Goal: Task Accomplishment & Management: Use online tool/utility

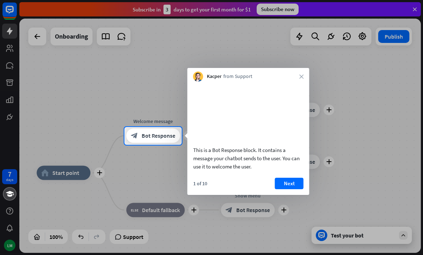
click at [327, 129] on div at bounding box center [302, 136] width 241 height 18
click at [307, 70] on div "Kacper from Support close" at bounding box center [248, 75] width 122 height 14
click at [304, 75] on div "Kacper from Support close" at bounding box center [248, 75] width 122 height 14
click at [299, 73] on div "Kacper from Support close" at bounding box center [248, 75] width 122 height 14
click at [287, 86] on video at bounding box center [248, 112] width 110 height 55
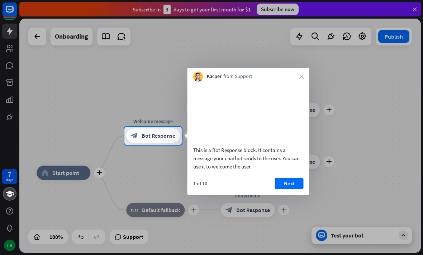
click at [293, 86] on video at bounding box center [248, 112] width 110 height 55
click at [296, 81] on div "Kacper from Support close" at bounding box center [248, 75] width 122 height 14
click at [292, 87] on video at bounding box center [248, 112] width 110 height 55
click at [291, 84] on div "This is a Bot Response block. It contains a message your chatbot sends to the u…" at bounding box center [248, 128] width 122 height 93
click at [302, 76] on icon "close" at bounding box center [301, 76] width 4 height 4
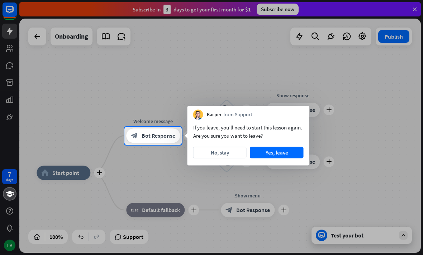
click at [288, 169] on div at bounding box center [211, 200] width 423 height 111
click at [225, 154] on button "No, stay" at bounding box center [219, 152] width 53 height 11
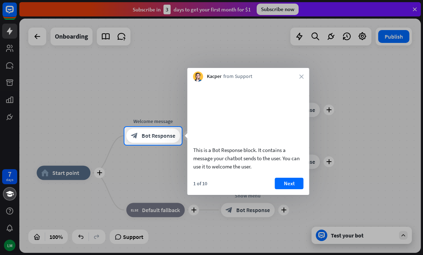
click at [300, 77] on icon "close" at bounding box center [301, 76] width 4 height 4
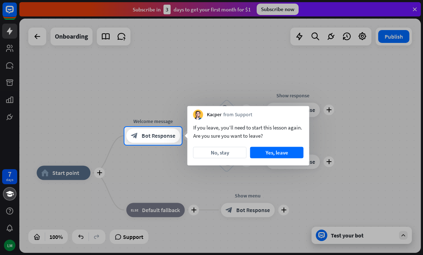
click at [301, 83] on div at bounding box center [211, 63] width 423 height 127
click at [279, 153] on button "Yes, leave" at bounding box center [276, 152] width 53 height 11
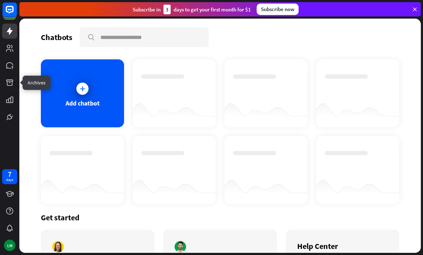
click at [0, 0] on icon at bounding box center [0, 0] width 0 height 0
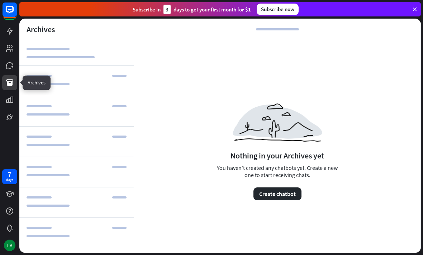
click at [4, 101] on link at bounding box center [9, 99] width 15 height 15
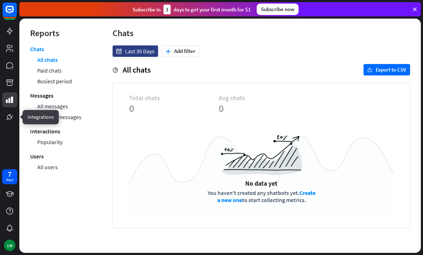
click at [0, 0] on icon at bounding box center [0, 0] width 0 height 0
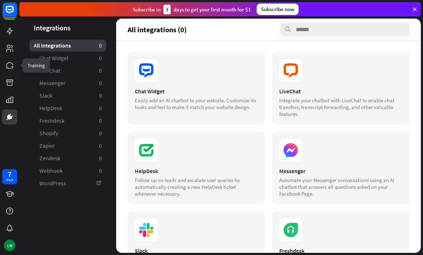
click at [0, 0] on icon at bounding box center [0, 0] width 0 height 0
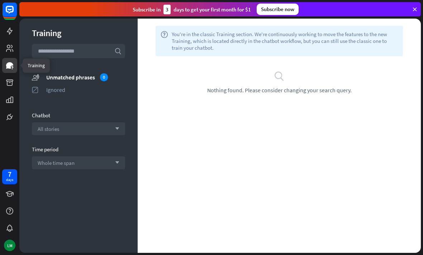
click at [4, 45] on link at bounding box center [9, 48] width 15 height 15
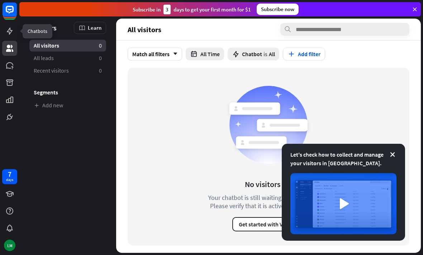
click at [13, 24] on link at bounding box center [9, 31] width 15 height 15
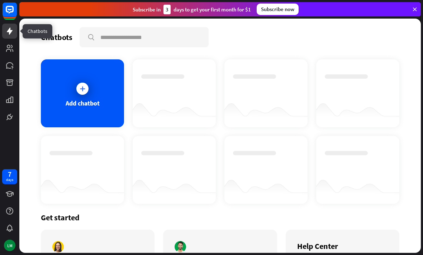
click at [0, 0] on icon at bounding box center [0, 0] width 0 height 0
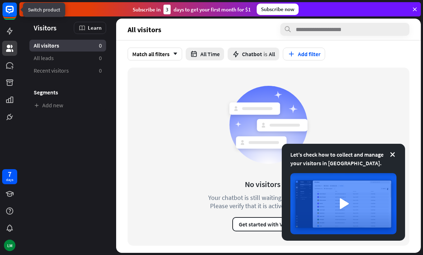
click at [9, 9] on icon at bounding box center [10, 10] width 4 height 2
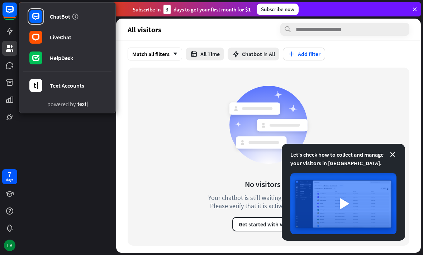
click at [54, 17] on div "ChatBot" at bounding box center [60, 16] width 20 height 7
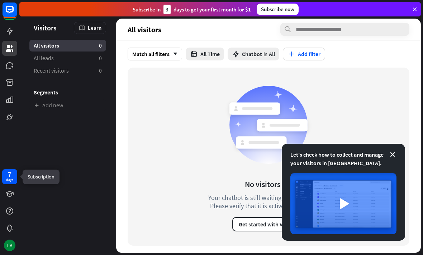
click at [13, 176] on div "7 days" at bounding box center [9, 176] width 7 height 11
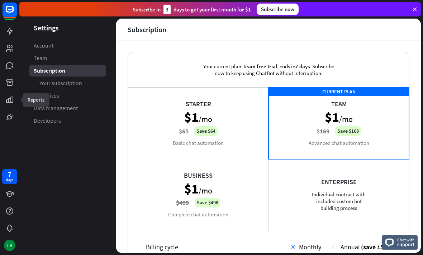
click at [0, 0] on icon at bounding box center [0, 0] width 0 height 0
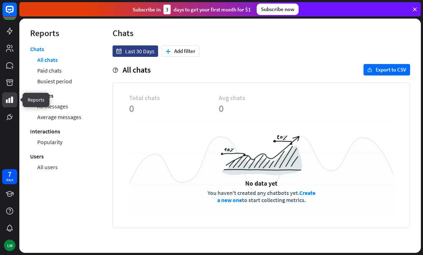
click at [13, 77] on link at bounding box center [9, 82] width 15 height 15
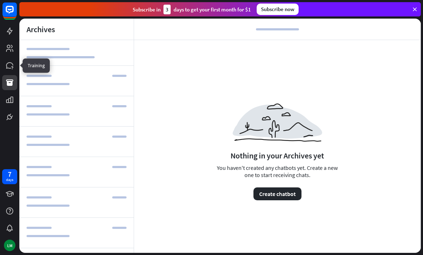
click at [0, 0] on icon at bounding box center [0, 0] width 0 height 0
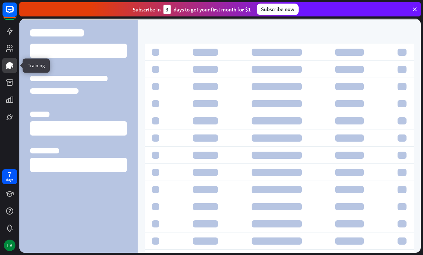
click at [0, 0] on icon at bounding box center [0, 0] width 0 height 0
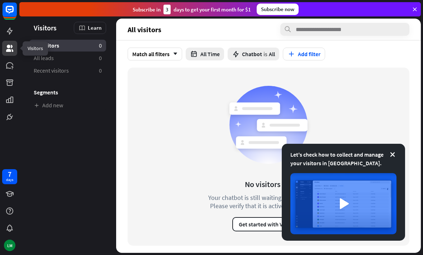
click at [413, 8] on icon at bounding box center [414, 9] width 6 height 6
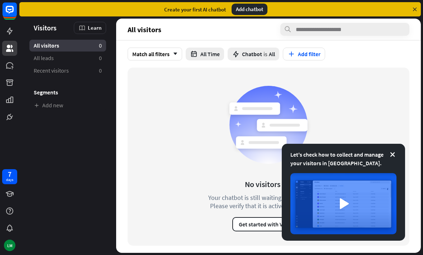
click at [413, 8] on icon at bounding box center [414, 9] width 6 height 6
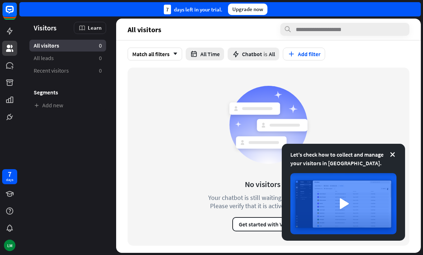
click at [420, 6] on div "7 days left in your trial. Upgrade now" at bounding box center [219, 9] width 401 height 14
click at [411, 9] on div "7 days left in your trial. Upgrade now" at bounding box center [219, 9] width 401 height 14
click at [409, 8] on div "7 days left in your trial. Upgrade now" at bounding box center [219, 9] width 401 height 14
click at [44, 110] on link "Add new" at bounding box center [67, 106] width 77 height 12
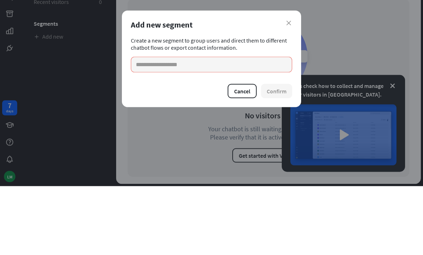
click at [90, 77] on div "close Add new segment Create a new segment to group users and direct them to di…" at bounding box center [211, 127] width 423 height 255
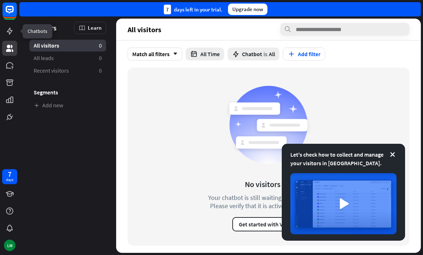
click at [0, 0] on icon at bounding box center [0, 0] width 0 height 0
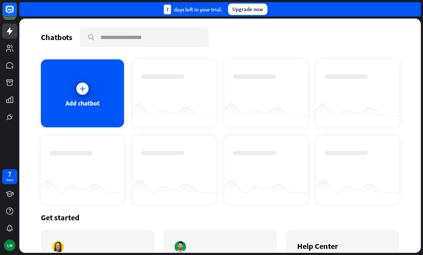
click at [10, 245] on div "LM" at bounding box center [9, 245] width 11 height 11
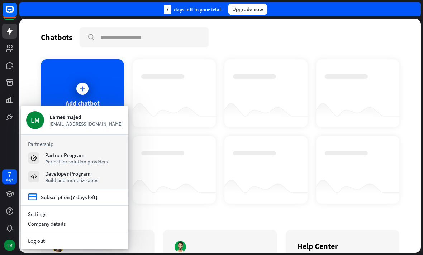
click at [173, 93] on div at bounding box center [174, 86] width 66 height 25
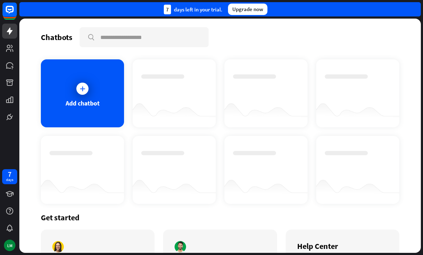
click at [365, 8] on div "7 days left in your trial. Upgrade now" at bounding box center [219, 9] width 401 height 14
click at [9, 13] on icon at bounding box center [10, 10] width 8 height 8
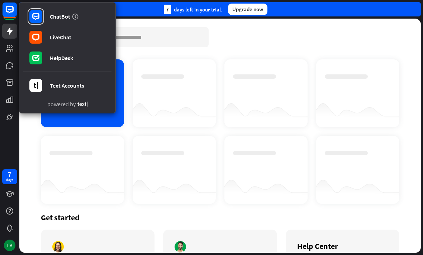
click at [10, 13] on icon at bounding box center [10, 10] width 8 height 8
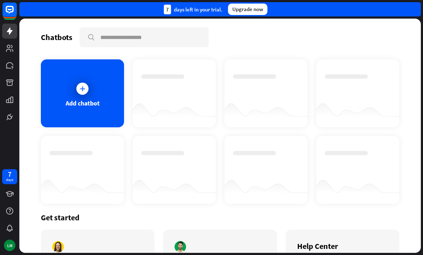
click at [88, 83] on div at bounding box center [82, 89] width 18 height 18
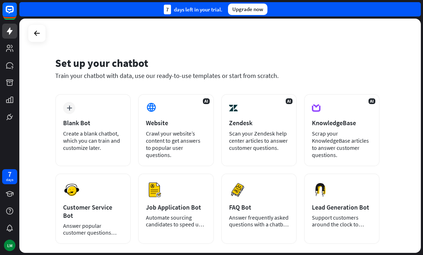
click at [164, 137] on div "Crawl your website’s content to get answers to popular user questions." at bounding box center [176, 144] width 60 height 29
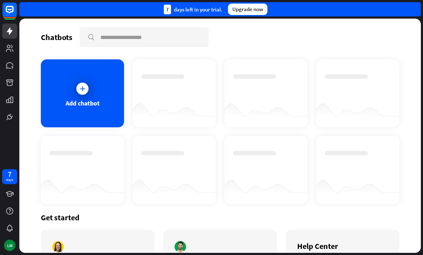
click at [93, 97] on div "Add chatbot" at bounding box center [82, 93] width 83 height 68
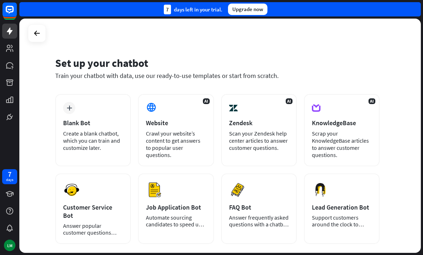
click at [104, 120] on div "Blank Bot" at bounding box center [93, 123] width 60 height 8
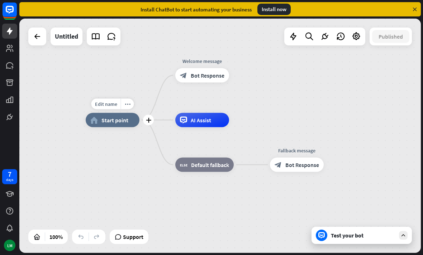
click at [111, 104] on span "Edit name" at bounding box center [106, 104] width 22 height 6
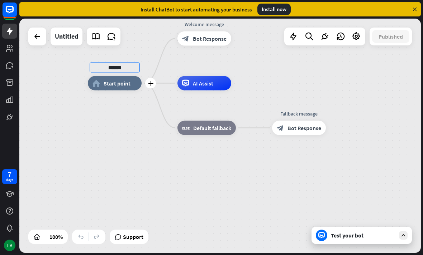
click at [131, 66] on input "*******" at bounding box center [115, 68] width 50 height 10
type input "********"
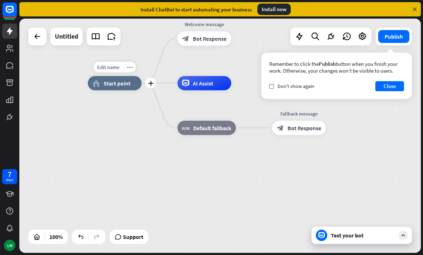
click at [101, 69] on span "Edit name" at bounding box center [108, 67] width 22 height 6
click at [112, 66] on input "********" at bounding box center [115, 68] width 50 height 10
type input "**********"
click at [107, 67] on span "Edit name" at bounding box center [108, 67] width 22 height 6
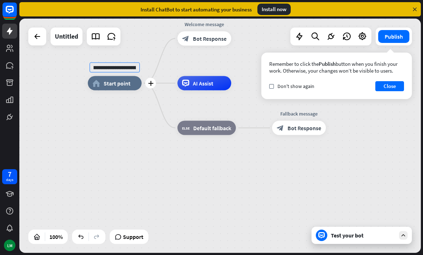
type input "**********"
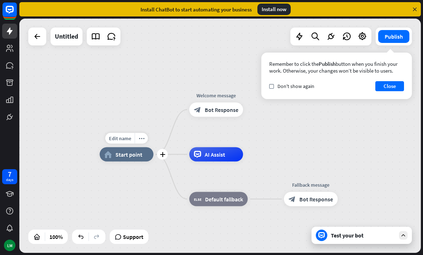
click at [124, 136] on span "Edit name" at bounding box center [120, 138] width 22 height 6
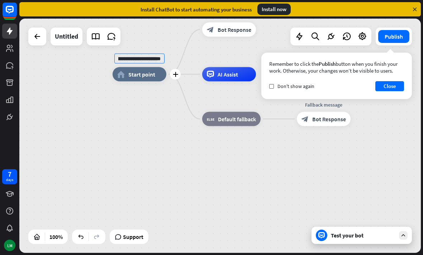
click at [136, 60] on input "**********" at bounding box center [139, 59] width 50 height 10
click at [135, 61] on input "**********" at bounding box center [139, 59] width 50 height 10
click at [136, 59] on input "**********" at bounding box center [139, 59] width 50 height 10
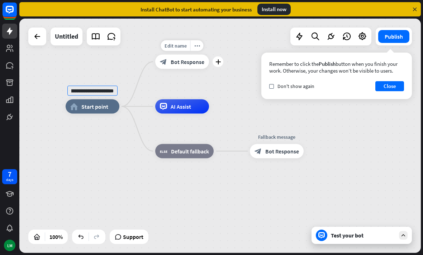
click at [216, 65] on div "plus" at bounding box center [217, 62] width 11 height 11
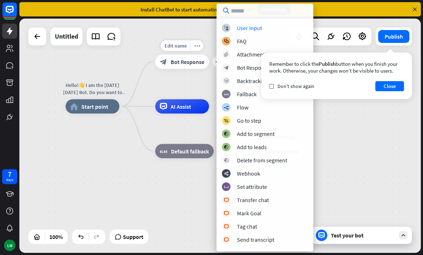
click at [180, 44] on span "Edit name" at bounding box center [175, 46] width 22 height 6
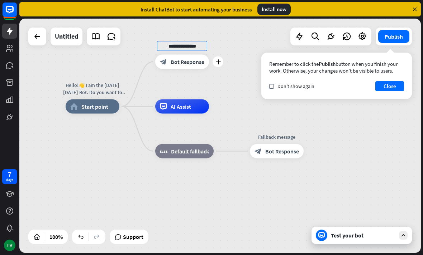
click at [184, 47] on input "**********" at bounding box center [182, 46] width 50 height 10
click at [180, 48] on input "**********" at bounding box center [182, 46] width 50 height 10
click at [181, 45] on input "**********" at bounding box center [182, 46] width 50 height 10
type input "**********"
click at [236, 44] on div "**********" at bounding box center [219, 136] width 401 height 235
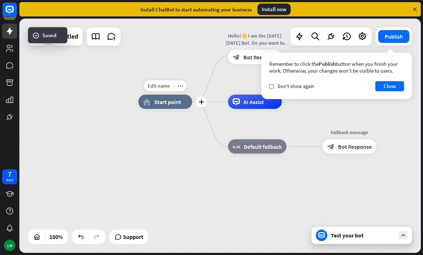
click at [162, 84] on span "Edit name" at bounding box center [159, 86] width 22 height 6
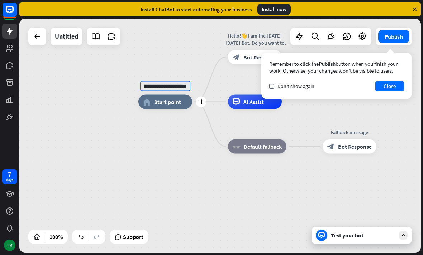
click at [164, 88] on input "**********" at bounding box center [165, 86] width 50 height 10
click at [163, 85] on input "**********" at bounding box center [165, 86] width 50 height 10
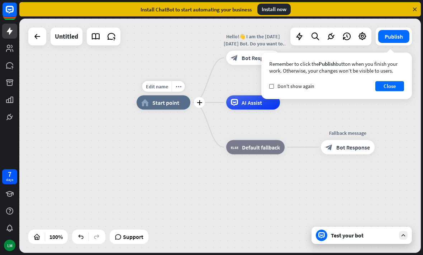
click at [152, 90] on span "Edit name" at bounding box center [157, 86] width 22 height 6
click at [169, 88] on input "**********" at bounding box center [163, 87] width 50 height 10
click at [167, 88] on input "**********" at bounding box center [163, 87] width 50 height 10
type input "**********"
click at [187, 62] on div "**********" at bounding box center [219, 136] width 401 height 235
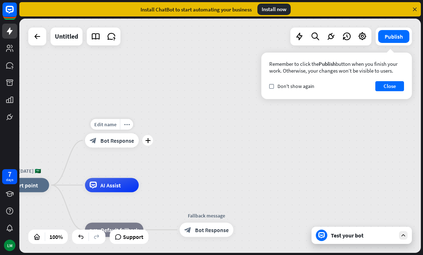
click at [147, 143] on icon "plus" at bounding box center [147, 140] width 5 height 5
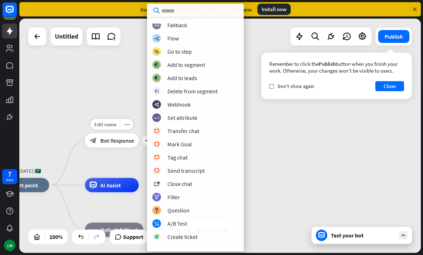
scroll to position [87, 0]
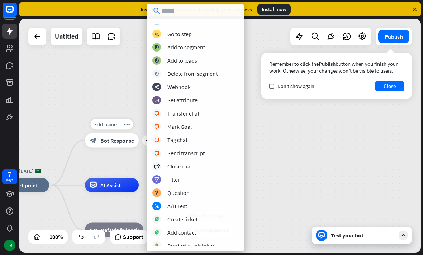
click at [119, 87] on div "[DATE][DATE] 🇸🇦 home_2 Start point Edit name more_horiz plus block_bot_response…" at bounding box center [219, 136] width 401 height 235
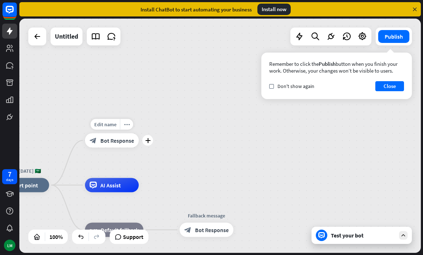
click at [150, 139] on div "plus" at bounding box center [147, 140] width 11 height 11
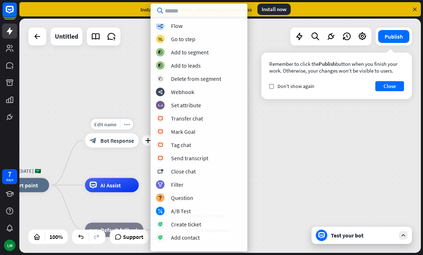
scroll to position [81, 0]
type input "*"
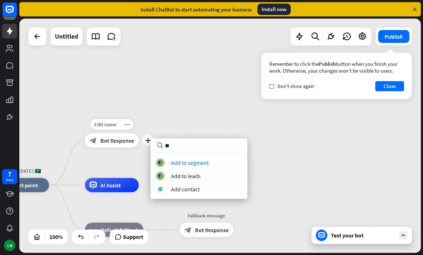
type input "***"
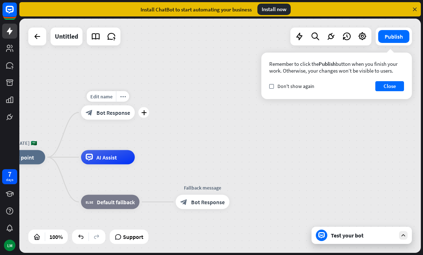
click at [144, 116] on div "plus" at bounding box center [143, 112] width 11 height 11
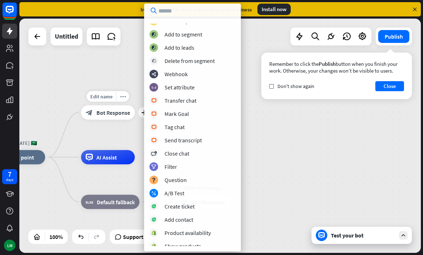
scroll to position [100, 0]
click at [191, 31] on div "Add to segment" at bounding box center [183, 33] width 38 height 7
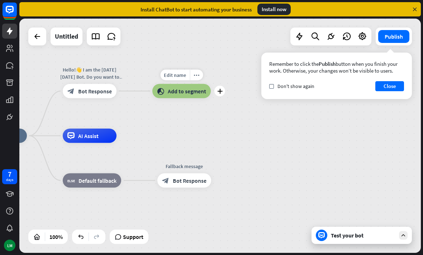
click at [223, 91] on div "plus" at bounding box center [219, 91] width 11 height 11
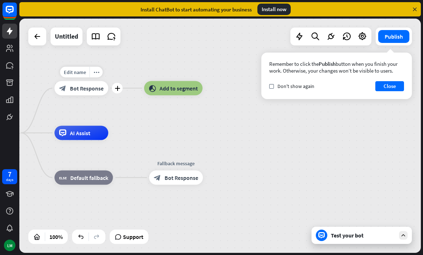
click at [117, 89] on icon "plus" at bounding box center [117, 88] width 5 height 5
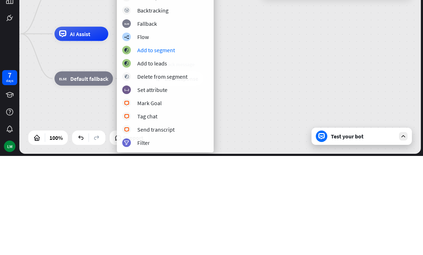
click at [170, 146] on div "Add to segment" at bounding box center [156, 149] width 38 height 7
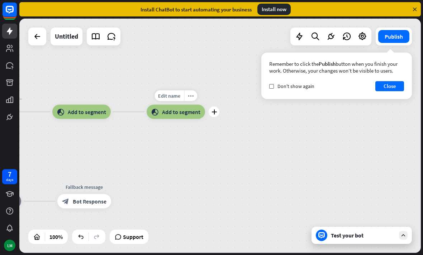
click at [188, 97] on icon "more_horiz" at bounding box center [191, 95] width 6 height 5
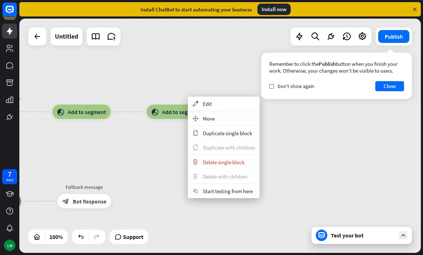
click at [248, 161] on div "trash Delete single block" at bounding box center [224, 162] width 72 height 14
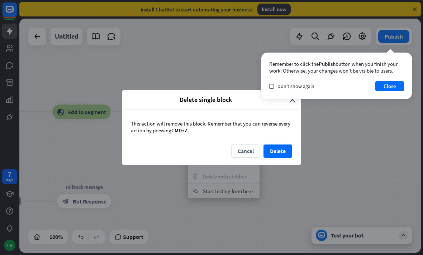
click at [282, 151] on button "Delete" at bounding box center [277, 151] width 29 height 13
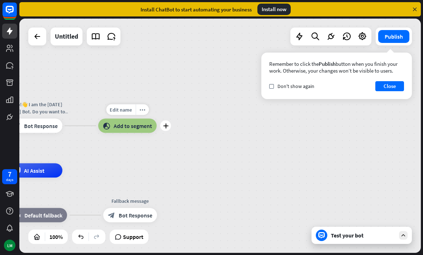
click at [167, 127] on icon "plus" at bounding box center [165, 126] width 5 height 5
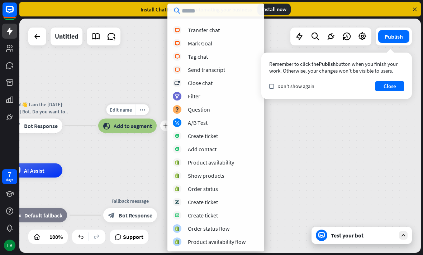
scroll to position [170, 0]
click at [223, 11] on input "text" at bounding box center [215, 11] width 97 height 14
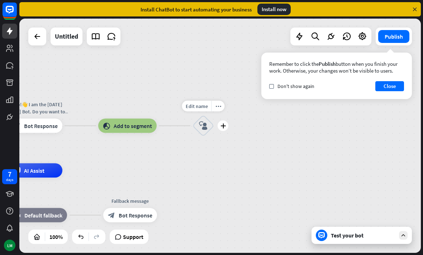
click at [216, 109] on icon "more_horiz" at bounding box center [218, 105] width 6 height 5
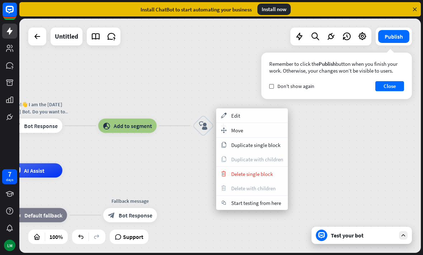
click at [254, 174] on span "Delete single block" at bounding box center [252, 174] width 42 height 7
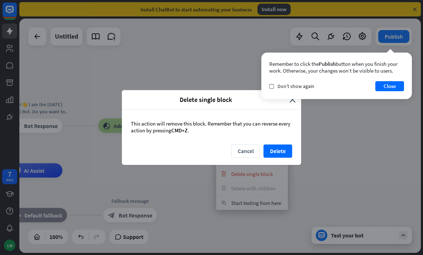
click at [280, 155] on button "Delete" at bounding box center [277, 151] width 29 height 13
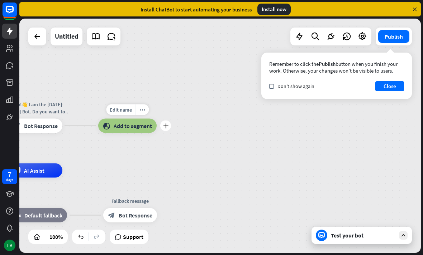
click at [163, 125] on icon "plus" at bounding box center [165, 126] width 5 height 5
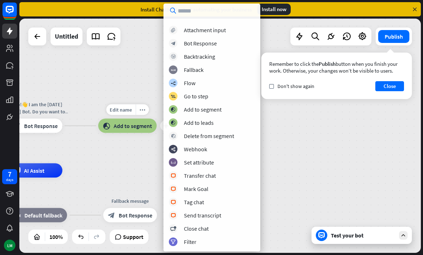
scroll to position [36, 0]
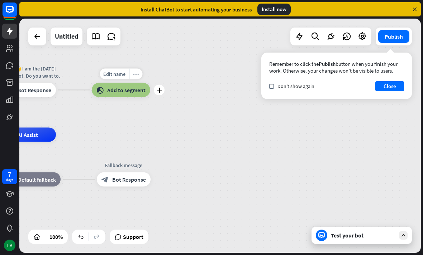
click at [130, 97] on div "block_add_to_segment Add to segment" at bounding box center [121, 90] width 58 height 14
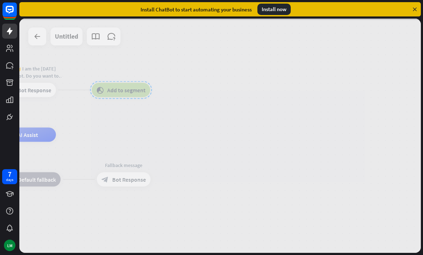
click at [136, 90] on div at bounding box center [219, 136] width 401 height 235
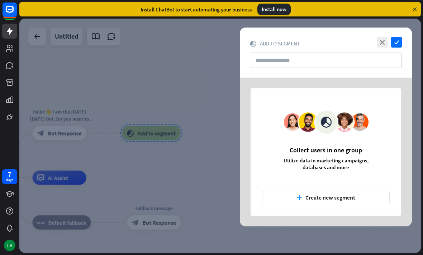
click at [173, 114] on div at bounding box center [219, 136] width 401 height 235
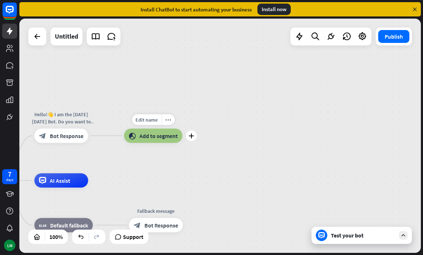
click at [188, 137] on div "plus" at bounding box center [191, 136] width 11 height 11
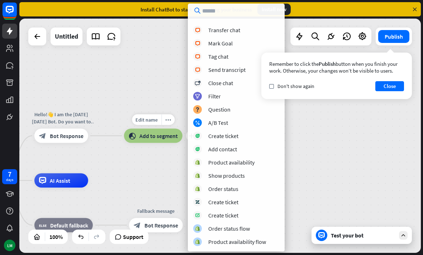
scroll to position [170, 0]
click at [155, 74] on div "[DATE][DATE] 🇸🇦 home_2 Start point Hello!👋 I am the [DATE][DATE] Bot. Do you wa…" at bounding box center [219, 136] width 401 height 235
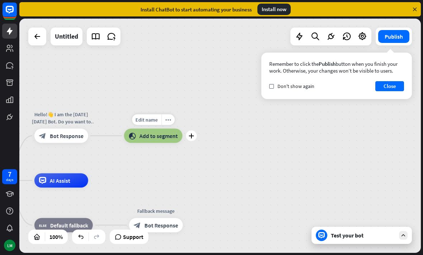
click at [165, 121] on icon "more_horiz" at bounding box center [168, 119] width 6 height 5
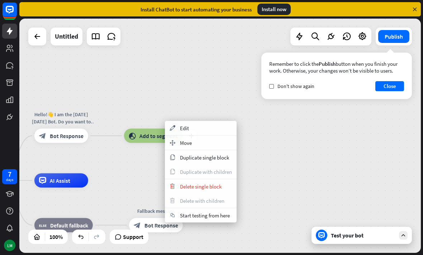
click at [204, 185] on span "Delete single block" at bounding box center [201, 186] width 42 height 7
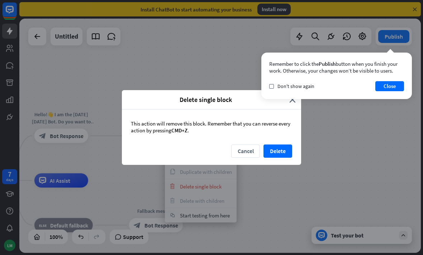
click at [281, 151] on button "Delete" at bounding box center [277, 151] width 29 height 13
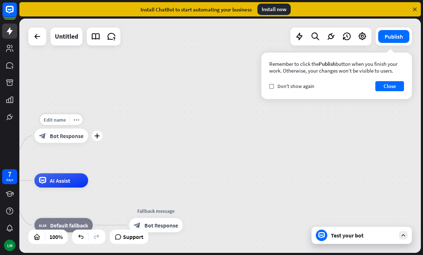
click at [95, 134] on icon "plus" at bounding box center [96, 136] width 5 height 5
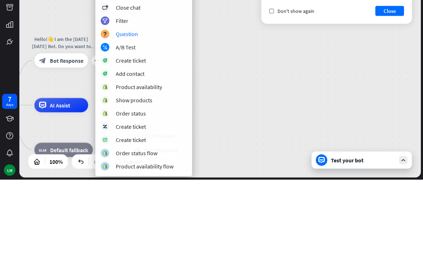
click at [148, 105] on div "block_question Question" at bounding box center [144, 109] width 86 height 9
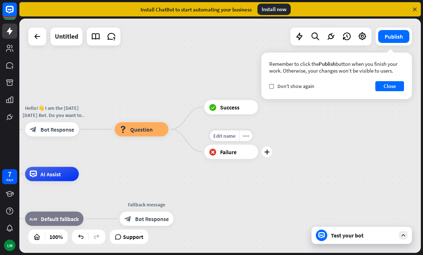
click at [229, 153] on span "Failure" at bounding box center [228, 151] width 16 height 7
click at [247, 135] on icon "more_horiz" at bounding box center [246, 135] width 6 height 5
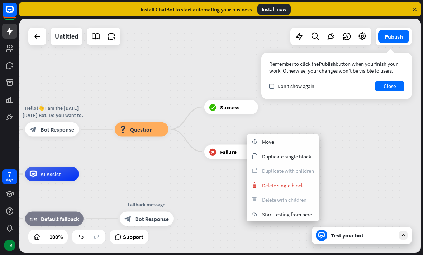
click at [272, 183] on span "Delete single block" at bounding box center [283, 185] width 42 height 7
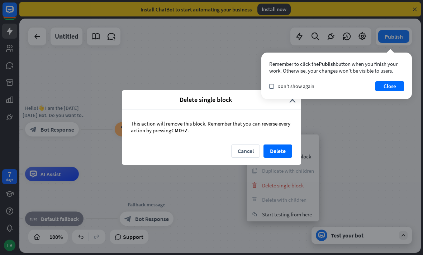
click at [277, 150] on button "Delete" at bounding box center [277, 151] width 29 height 13
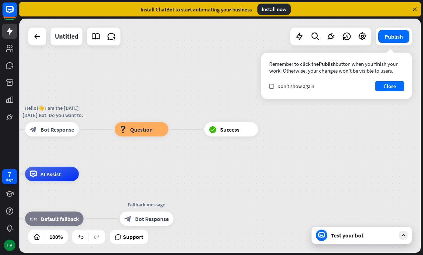
click at [233, 107] on div "[DATE][DATE] 🇸🇦 home_2 Start point Hello!👋 I am the [DATE][DATE] Bot. Do you wa…" at bounding box center [219, 136] width 401 height 235
click at [249, 115] on div "more_horiz" at bounding box center [245, 113] width 13 height 11
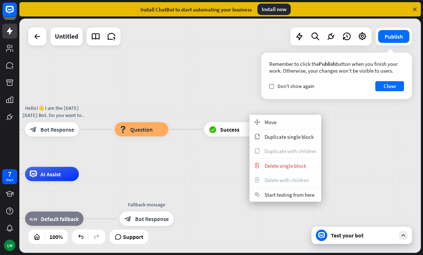
click at [281, 163] on span "Delete single block" at bounding box center [285, 166] width 42 height 7
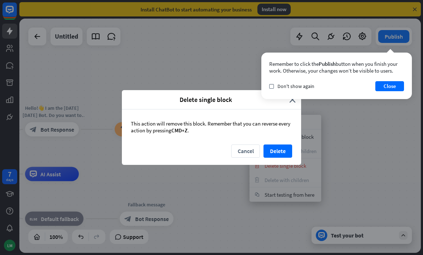
click at [277, 149] on button "Delete" at bounding box center [277, 151] width 29 height 13
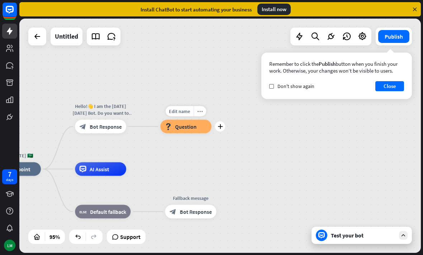
click at [220, 130] on div "plus" at bounding box center [220, 126] width 10 height 10
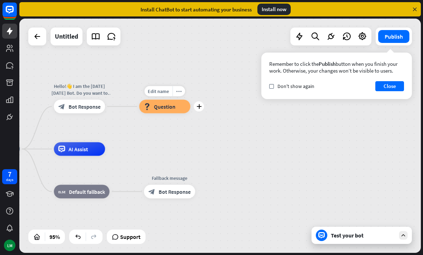
click at [203, 109] on div "plus" at bounding box center [199, 106] width 10 height 10
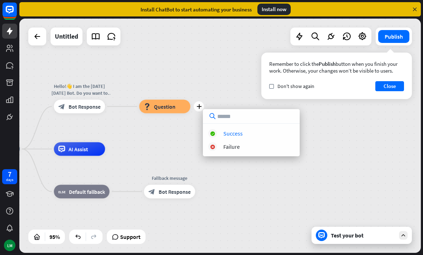
click at [215, 81] on div "[DATE][DATE] 🇸🇦 home_2 Start point Hello!👋 I am the [DATE][DATE] Bot. Do you wa…" at bounding box center [219, 136] width 401 height 235
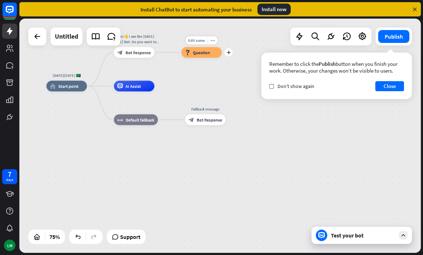
click at [228, 54] on div "plus" at bounding box center [228, 52] width 8 height 8
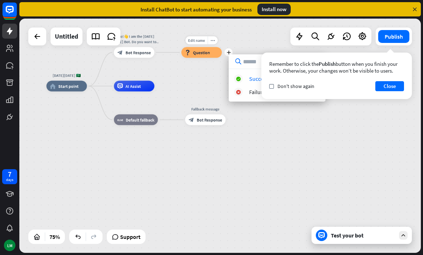
click at [387, 88] on button "Close" at bounding box center [389, 86] width 29 height 10
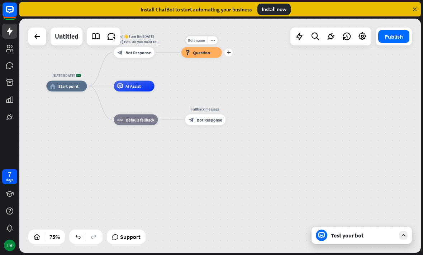
click at [211, 39] on icon "more_horiz" at bounding box center [213, 40] width 4 height 4
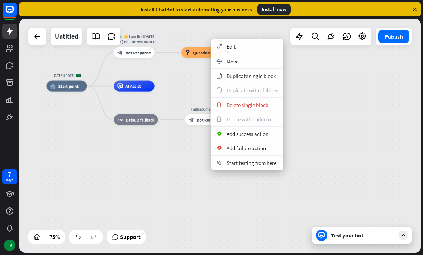
click at [249, 105] on span "Delete single block" at bounding box center [247, 105] width 42 height 7
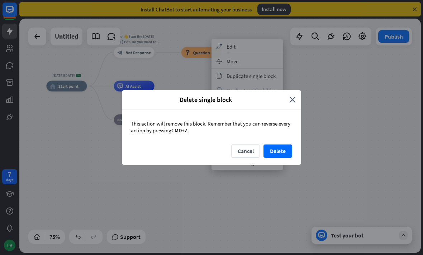
click at [282, 148] on button "Delete" at bounding box center [277, 151] width 29 height 13
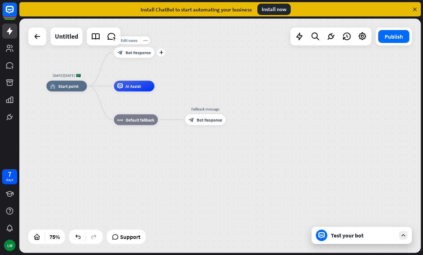
click at [158, 53] on div "plus" at bounding box center [161, 52] width 8 height 8
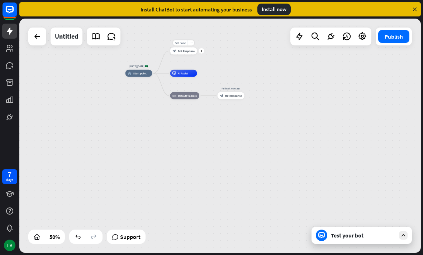
click at [199, 51] on div "plus" at bounding box center [201, 50] width 5 height 5
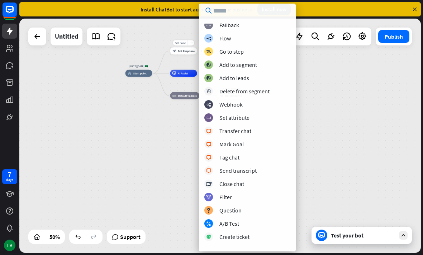
scroll to position [78, 0]
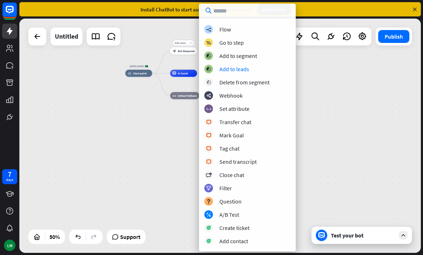
click at [255, 69] on div "block_add_to_segment Add to leads" at bounding box center [247, 69] width 86 height 9
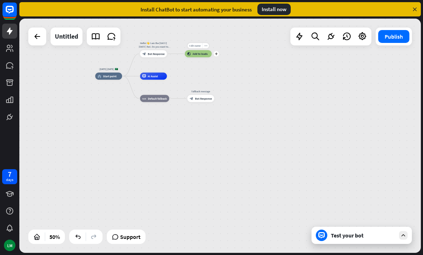
click at [216, 54] on icon "plus" at bounding box center [215, 54] width 3 height 3
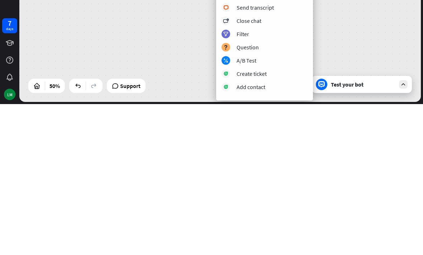
scroll to position [73, 0]
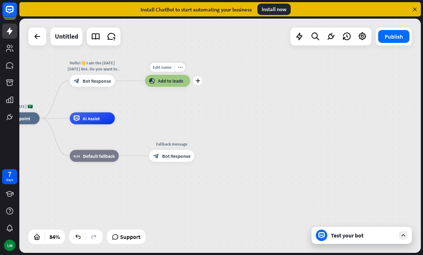
click at [198, 84] on div "plus" at bounding box center [197, 80] width 9 height 9
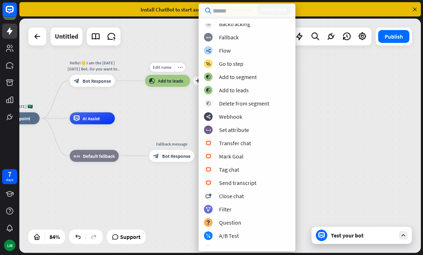
scroll to position [57, 0]
click at [243, 90] on div "Add to leads" at bounding box center [234, 89] width 30 height 7
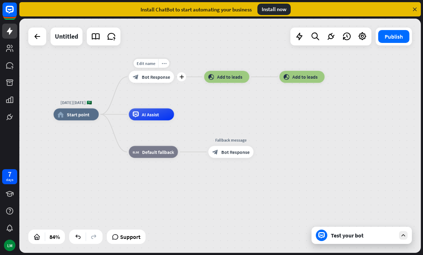
click at [184, 77] on div "plus" at bounding box center [181, 76] width 9 height 9
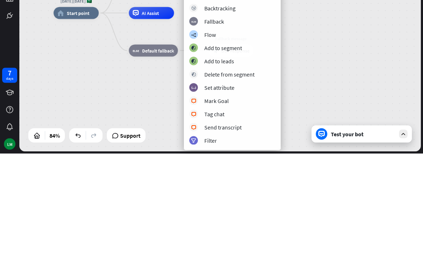
click at [238, 158] on div "block_add_to_segment Add to leads" at bounding box center [232, 162] width 86 height 9
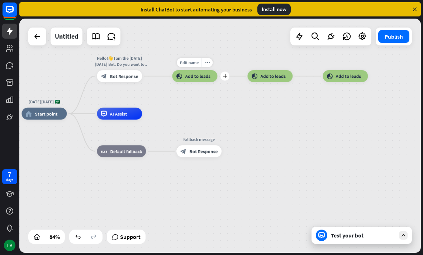
click at [205, 64] on icon "more_horiz" at bounding box center [207, 63] width 5 height 5
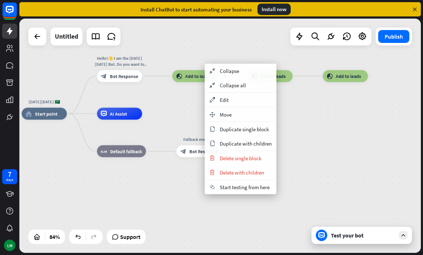
click at [257, 157] on span "Delete single block" at bounding box center [241, 158] width 42 height 7
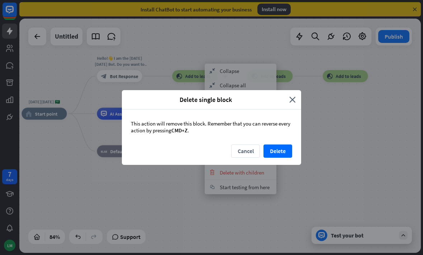
click at [279, 149] on button "Delete" at bounding box center [277, 151] width 29 height 13
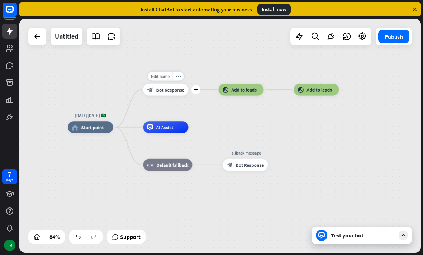
click at [193, 91] on div "plus" at bounding box center [195, 89] width 9 height 9
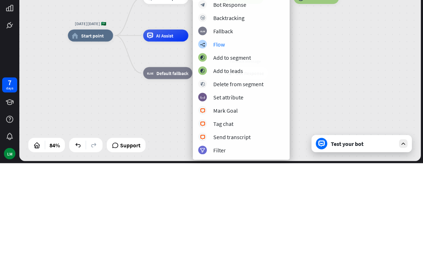
click at [240, 132] on div "builder_tree Flow" at bounding box center [241, 136] width 86 height 9
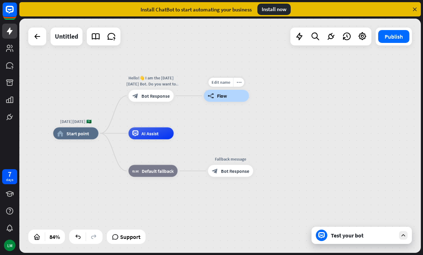
click at [241, 82] on div "more_horiz" at bounding box center [238, 82] width 11 height 9
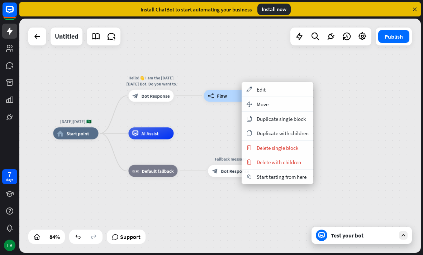
click at [278, 208] on div "[DATE][DATE] 🇸🇦 home_2 Start point Hello!👋 I am the [DATE][DATE] Bot. Do you wa…" at bounding box center [221, 232] width 337 height 197
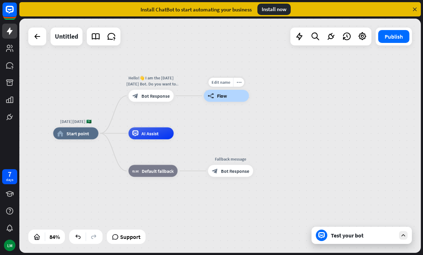
click at [228, 97] on div "builder_tree Flow" at bounding box center [225, 96] width 45 height 12
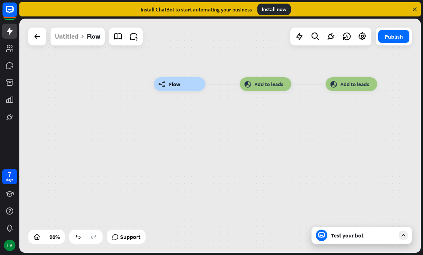
click at [76, 237] on icon at bounding box center [77, 236] width 7 height 7
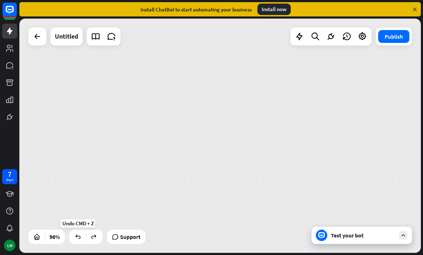
click at [77, 242] on div at bounding box center [77, 236] width 11 height 11
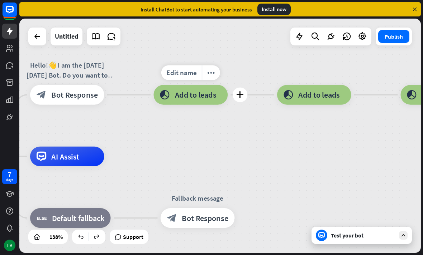
click at [211, 75] on icon "more_horiz" at bounding box center [211, 73] width 8 height 8
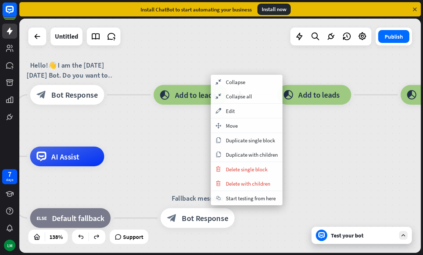
click at [221, 126] on icon "move_block" at bounding box center [218, 126] width 8 height 6
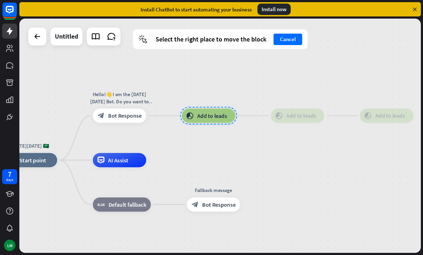
click at [205, 123] on div "block_add_to_segment Add to leads" at bounding box center [208, 116] width 53 height 14
click at [205, 145] on div "[DATE][DATE] 🇸🇦 home_2 Start point Hello!👋 I am the [DATE][DATE] Bot. Do you wa…" at bounding box center [219, 136] width 401 height 235
click at [296, 112] on div "block_add_to_segment Add to leads" at bounding box center [297, 116] width 53 height 14
click at [382, 119] on span "Add to leads" at bounding box center [390, 115] width 30 height 7
click at [207, 119] on div at bounding box center [208, 116] width 57 height 18
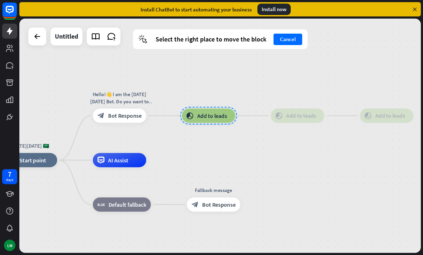
click at [217, 113] on div at bounding box center [208, 116] width 57 height 18
click at [226, 123] on div "block_add_to_segment Add to leads" at bounding box center [208, 116] width 53 height 14
click at [291, 37] on button "Cancel" at bounding box center [287, 39] width 29 height 11
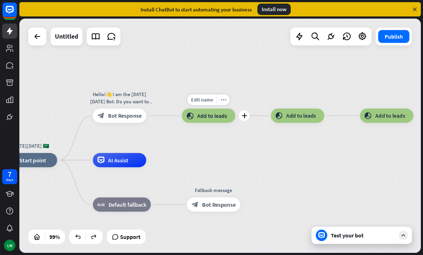
click at [242, 116] on icon "plus" at bounding box center [243, 115] width 5 height 5
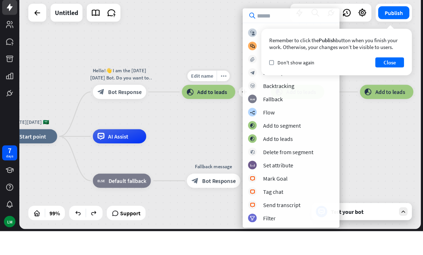
click at [388, 81] on button "Close" at bounding box center [389, 86] width 29 height 10
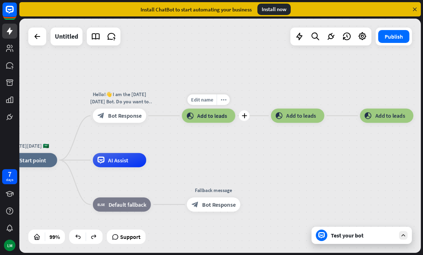
click at [245, 114] on icon "plus" at bounding box center [243, 115] width 5 height 5
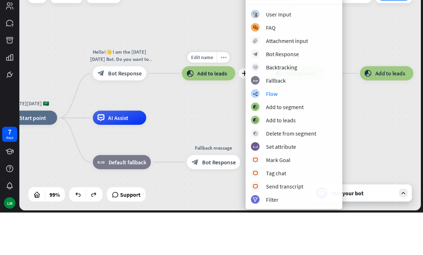
click at [257, 134] on icon "builder_tree" at bounding box center [254, 136] width 5 height 5
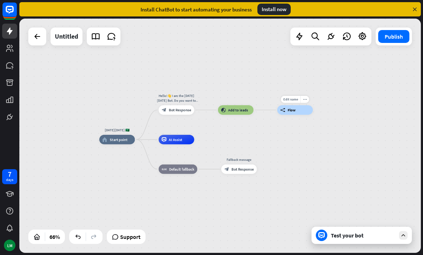
click at [304, 99] on icon "more_horiz" at bounding box center [305, 100] width 4 height 4
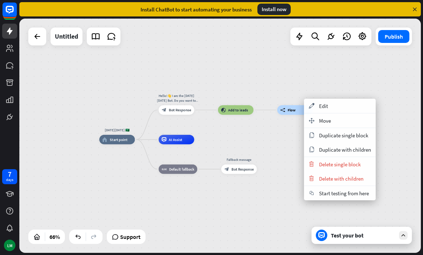
click at [348, 167] on span "Delete single block" at bounding box center [340, 164] width 42 height 7
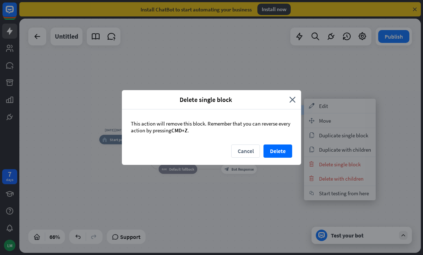
click at [280, 152] on button "Delete" at bounding box center [277, 151] width 29 height 13
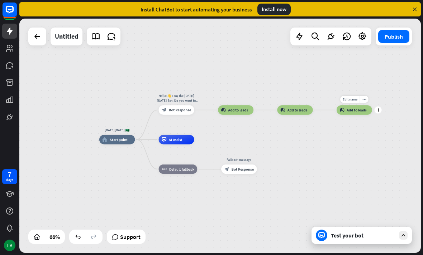
click at [378, 109] on icon "plus" at bounding box center [378, 110] width 4 height 3
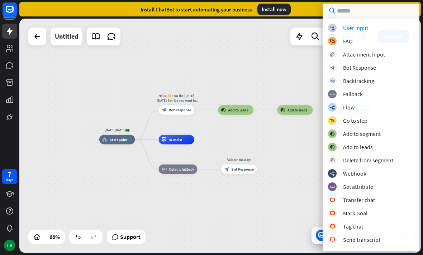
click at [284, 81] on div "[DATE][DATE] 🇸🇦 home_2 Start point Hello!👋 I am the [DATE][DATE] Bot. Do you wa…" at bounding box center [219, 136] width 401 height 235
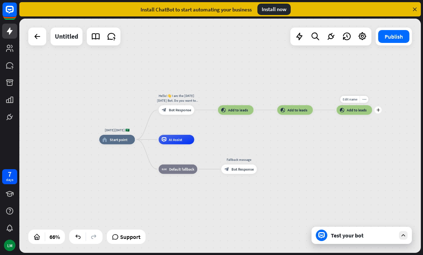
click at [349, 109] on span "Add to leads" at bounding box center [356, 110] width 20 height 5
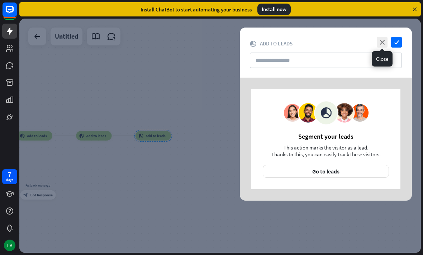
click at [380, 43] on icon "close" at bounding box center [381, 42] width 11 height 11
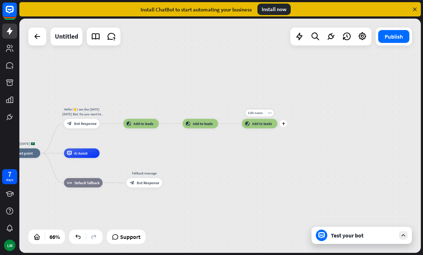
click at [269, 111] on icon "more_horiz" at bounding box center [269, 113] width 4 height 4
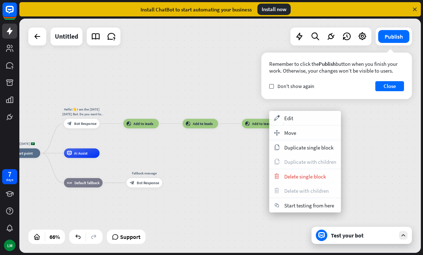
click at [389, 88] on button "Close" at bounding box center [389, 86] width 29 height 10
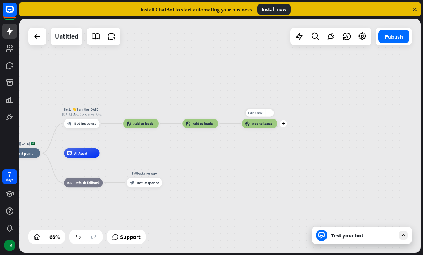
click at [267, 114] on div "more_horiz" at bounding box center [269, 113] width 9 height 7
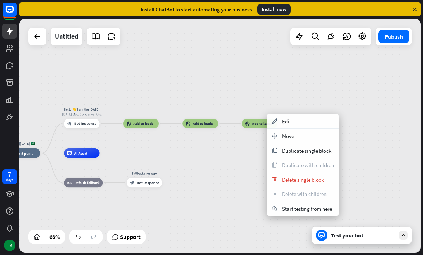
click at [300, 180] on span "Delete single block" at bounding box center [303, 180] width 42 height 7
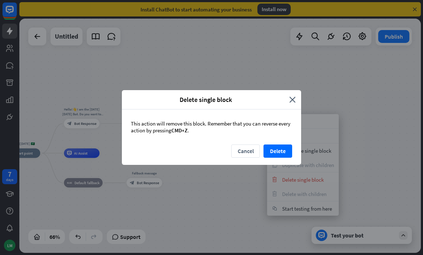
click at [278, 153] on button "Delete" at bounding box center [277, 151] width 29 height 13
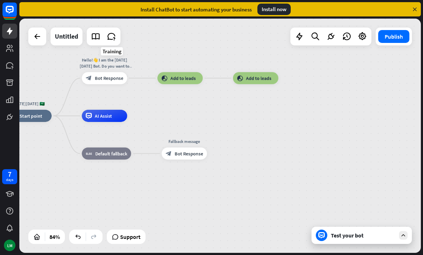
click at [110, 42] on link at bounding box center [111, 36] width 14 height 14
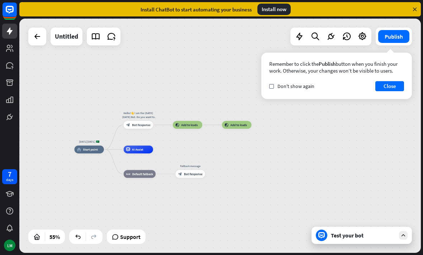
click at [403, 235] on icon at bounding box center [403, 235] width 6 height 6
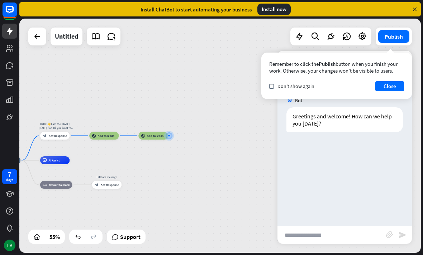
click at [391, 86] on button "Close" at bounding box center [389, 86] width 29 height 10
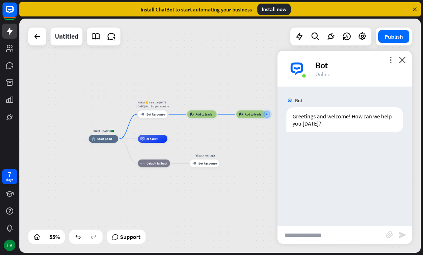
click at [316, 233] on input "text" at bounding box center [331, 235] width 109 height 18
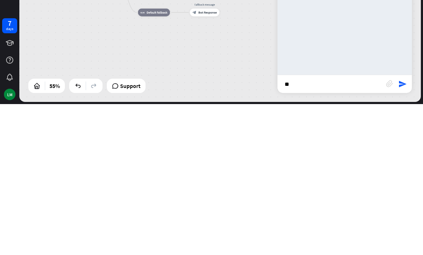
type input "**"
click at [402, 231] on icon "send" at bounding box center [402, 235] width 9 height 9
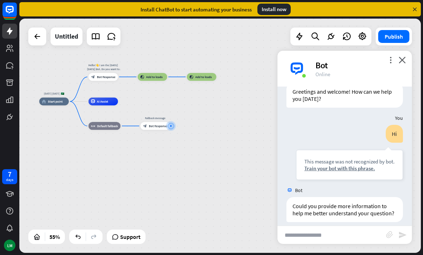
scroll to position [32, 0]
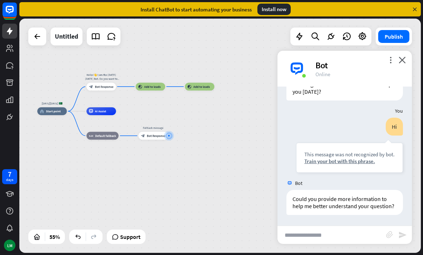
click at [242, 216] on div "[DATE][DATE] 🇸🇦 home_2 Start point Hello!👋 I am the [DATE][DATE] Bot. Do you wa…" at bounding box center [147, 175] width 220 height 129
click at [405, 56] on div "more_vert close Bot Online" at bounding box center [344, 69] width 134 height 36
click at [402, 57] on icon "close" at bounding box center [401, 60] width 7 height 7
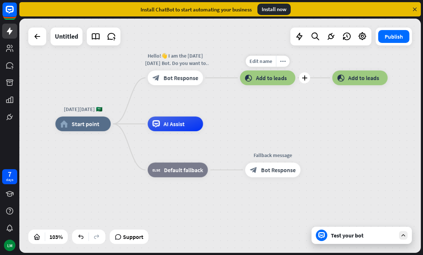
click at [280, 62] on icon "more_horiz" at bounding box center [283, 61] width 6 height 5
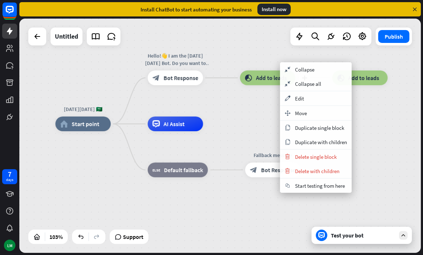
click at [319, 101] on div "appearance Edit" at bounding box center [316, 98] width 72 height 14
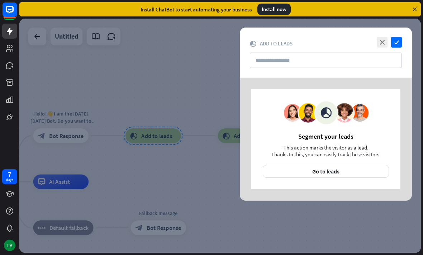
click at [283, 224] on div at bounding box center [219, 136] width 401 height 235
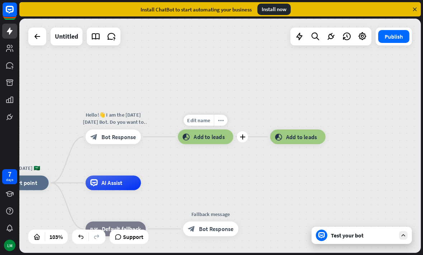
click at [285, 182] on div "[DATE][DATE] 🇸🇦 home_2 Start point Hello!👋 I am the [DATE][DATE] Bot. Do you wa…" at bounding box center [219, 136] width 401 height 235
click at [212, 126] on div "Edit name" at bounding box center [198, 120] width 30 height 11
click at [220, 120] on input "text" at bounding box center [205, 121] width 52 height 10
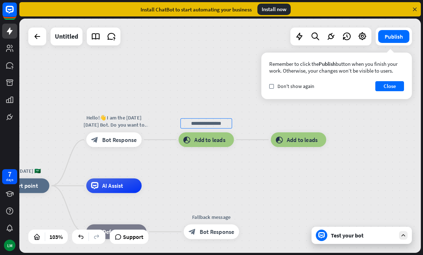
click at [245, 83] on div "[DATE][DATE] 🇸🇦 home_2 Start point Hello!👋 I am the [DATE][DATE] Bot. Do you wa…" at bounding box center [219, 136] width 401 height 235
click at [218, 123] on div "more_horiz" at bounding box center [221, 123] width 14 height 11
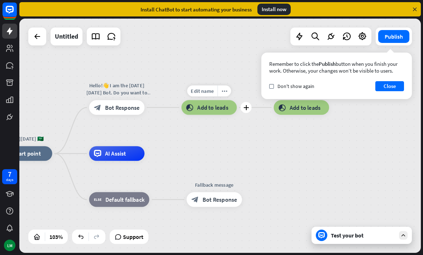
click at [225, 91] on icon "more_horiz" at bounding box center [224, 90] width 6 height 5
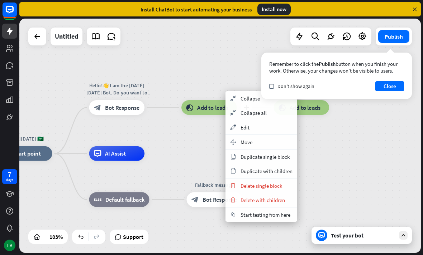
click at [328, 148] on div "[DATE][DATE] 🇸🇦 home_2 Start point Hello!👋 I am the [DATE][DATE] Bot. Do you wa…" at bounding box center [219, 136] width 401 height 235
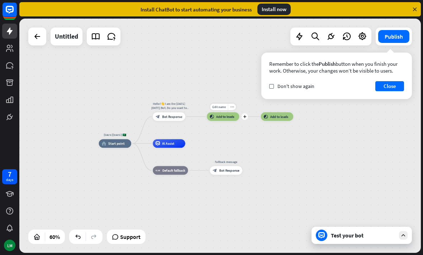
click at [225, 114] on div "block_add_to_segment Add to leads" at bounding box center [223, 116] width 32 height 9
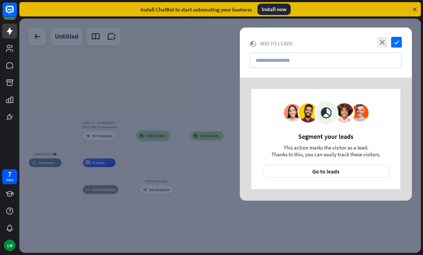
click at [379, 40] on icon "close" at bounding box center [381, 42] width 11 height 11
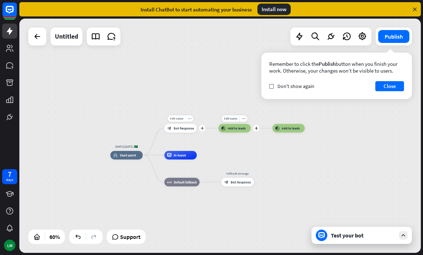
click at [189, 116] on div "more_horiz" at bounding box center [189, 118] width 8 height 6
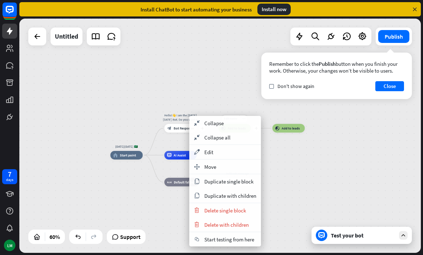
click at [278, 153] on div "[DATE][DATE] 🇸🇦 home_2 Start point plus Hello!👋 I am the [DATE][DATE] Bot. Do y…" at bounding box center [219, 136] width 401 height 235
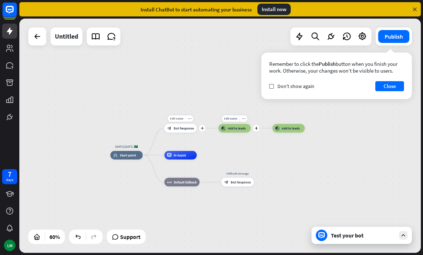
click at [196, 125] on div "Edit name more_horiz plus block_bot_response Bot Response" at bounding box center [180, 128] width 32 height 9
click at [199, 130] on div "plus" at bounding box center [202, 128] width 6 height 6
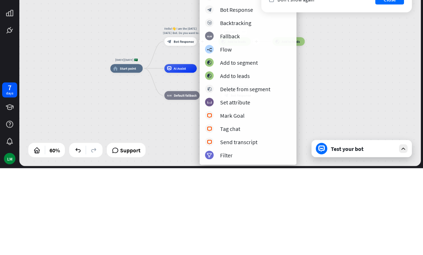
click at [326, 155] on div "[DATE][DATE] 🇸🇦 home_2 Start point Edit name more_horiz plus Hello!👋 I am the […" at bounding box center [231, 225] width 242 height 141
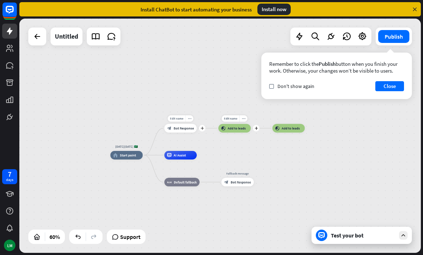
click at [200, 128] on div "plus" at bounding box center [202, 128] width 6 height 6
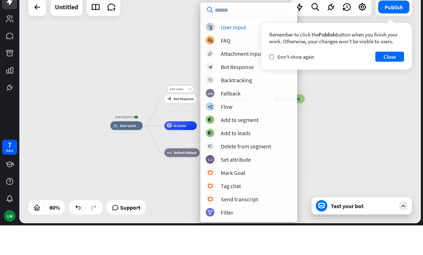
click at [318, 77] on div "[DATE][DATE] 🇸🇦 home_2 Start point Edit name more_horiz plus block_bot_response…" at bounding box center [219, 136] width 401 height 235
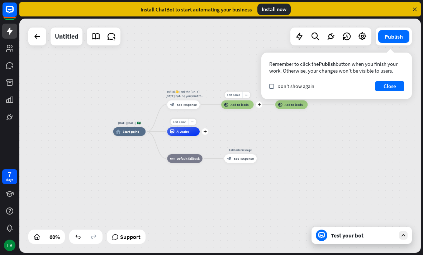
click at [204, 134] on div "plus" at bounding box center [205, 132] width 6 height 6
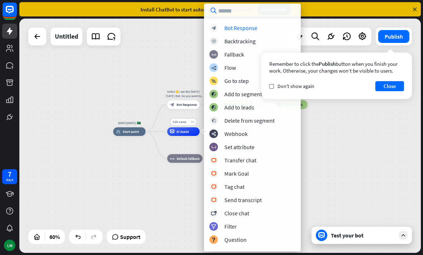
click at [189, 79] on div "[DATE][DATE] 🇸🇦 home_2 Start point Hello!👋 I am the [DATE][DATE] Bot. Do you wa…" at bounding box center [219, 136] width 401 height 235
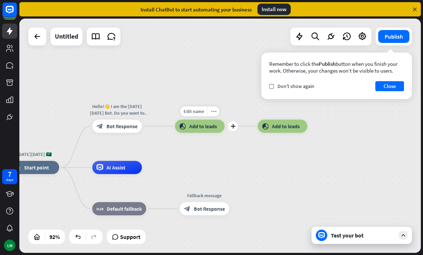
click at [230, 127] on div "plus" at bounding box center [233, 126] width 10 height 10
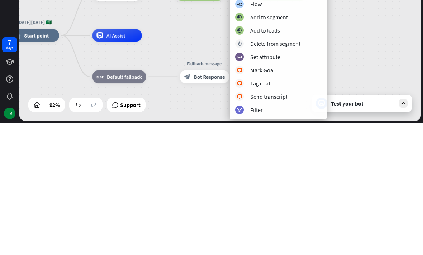
click at [348, 33] on div "[DATE][DATE] 🇸🇦 home_2 Start point Hello!👋 I am the [DATE][DATE] Bot. Do you wa…" at bounding box center [219, 136] width 401 height 235
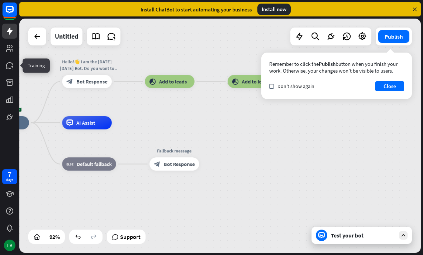
click at [394, 83] on button "Close" at bounding box center [389, 86] width 29 height 10
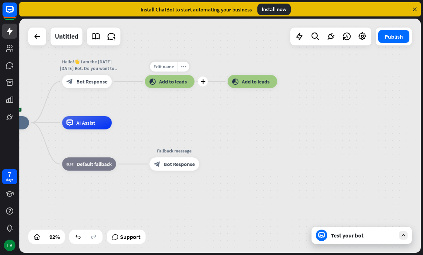
click at [167, 66] on span "Edit name" at bounding box center [163, 67] width 20 height 6
type input "**********"
click at [4, 51] on link at bounding box center [9, 48] width 15 height 15
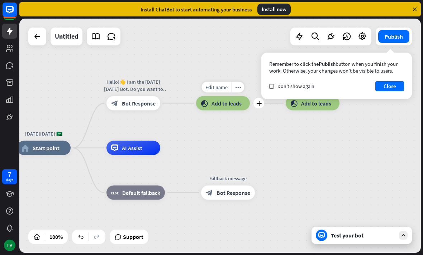
click at [217, 87] on span "Edit name" at bounding box center [216, 87] width 22 height 6
type input "**********"
click at [246, 56] on div "**********" at bounding box center [219, 136] width 401 height 235
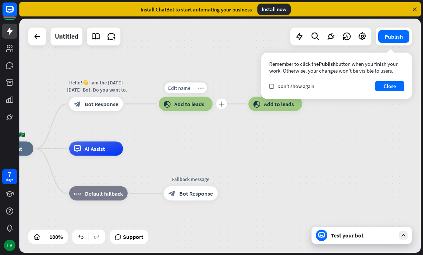
click at [186, 102] on span "Add to leads" at bounding box center [189, 104] width 30 height 7
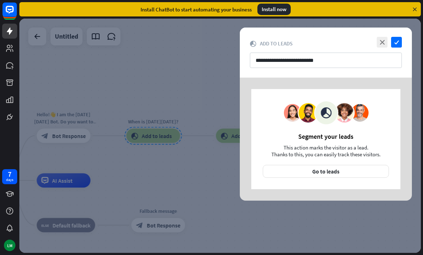
click at [204, 201] on div at bounding box center [219, 136] width 401 height 235
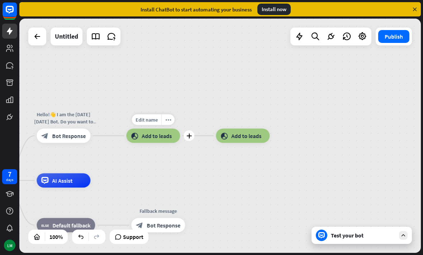
click at [185, 138] on div "plus" at bounding box center [188, 136] width 11 height 11
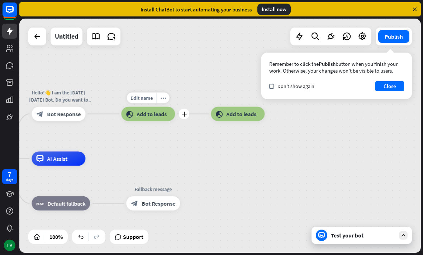
click at [175, 119] on div "Edit name more_horiz plus block_add_to_segment Add to leads" at bounding box center [148, 114] width 54 height 14
click at [186, 110] on div "plus" at bounding box center [183, 114] width 11 height 11
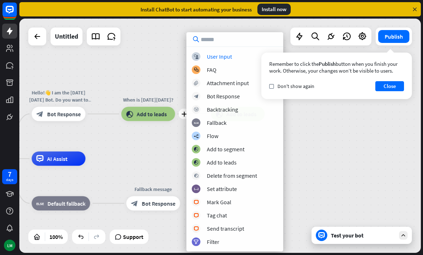
click at [324, 121] on div "[DATE][DATE] 🇸🇦 home_2 Start point Hello!👋 I am the [DATE][DATE] Bot. Do you wa…" at bounding box center [219, 136] width 401 height 235
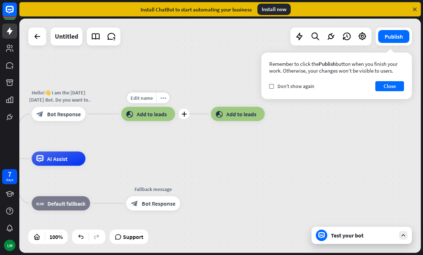
click at [185, 114] on icon "plus" at bounding box center [183, 114] width 5 height 5
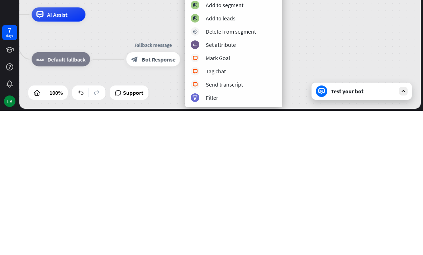
click at [268, 198] on div "block_livechat Mark Goal" at bounding box center [234, 202] width 86 height 9
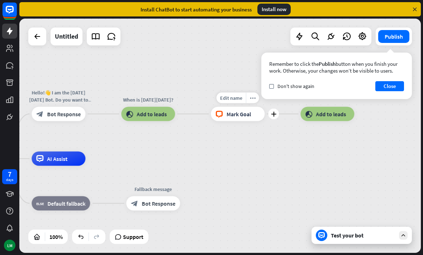
click at [250, 100] on icon "more_horiz" at bounding box center [253, 97] width 6 height 5
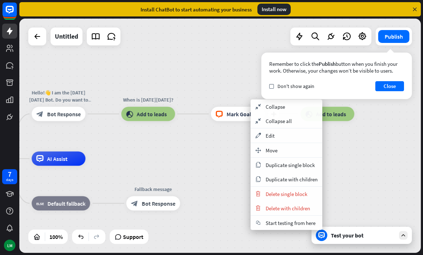
click at [295, 194] on span "Delete single block" at bounding box center [286, 194] width 42 height 7
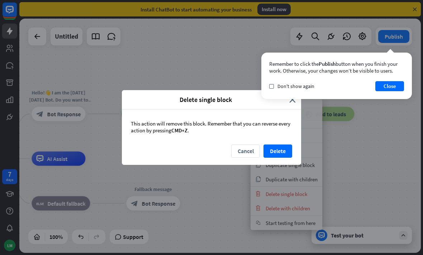
click at [276, 151] on button "Delete" at bounding box center [277, 151] width 29 height 13
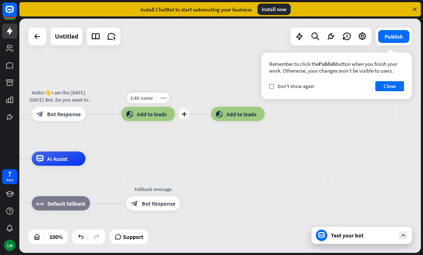
click at [183, 113] on icon "plus" at bounding box center [183, 114] width 5 height 5
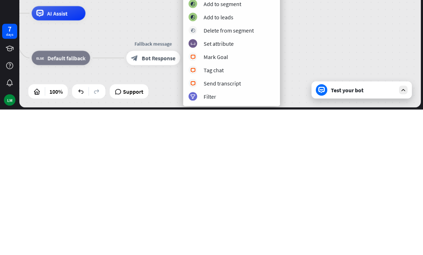
click at [228, 225] on div "Send transcript" at bounding box center [221, 228] width 37 height 7
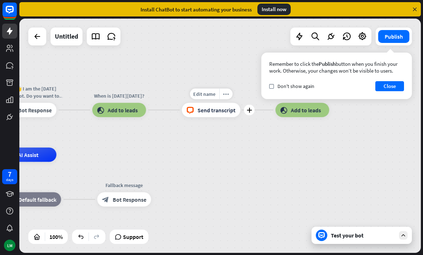
click at [205, 95] on span "Edit name" at bounding box center [204, 94] width 22 height 6
type input "**********"
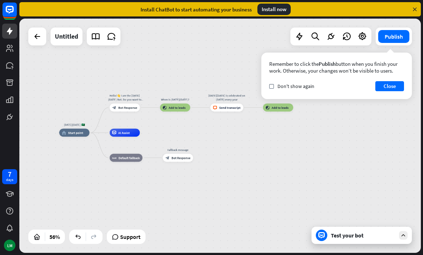
click at [381, 239] on div "Test your bot" at bounding box center [363, 235] width 64 height 7
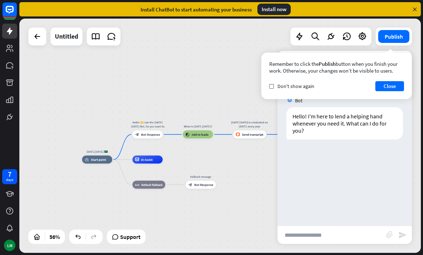
click at [387, 86] on button "Close" at bounding box center [389, 86] width 29 height 10
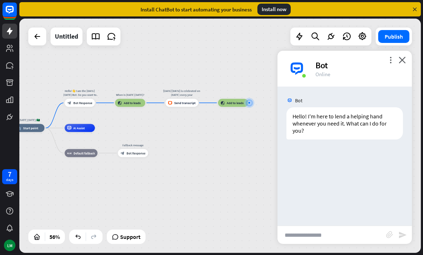
click at [399, 50] on div "[DATE][DATE] 🇸🇦 home_2 Start point Hello!👋 I am the [DATE][DATE] Bot. Do you wa…" at bounding box center [219, 136] width 401 height 235
click at [399, 62] on icon "close" at bounding box center [401, 60] width 7 height 7
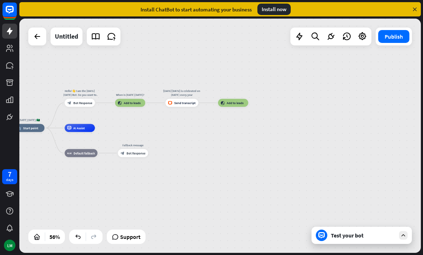
click at [132, 236] on span "Support" at bounding box center [130, 236] width 20 height 11
click at [267, 73] on div "[DATE][DATE] 🇸🇦 home_2 Start point Hello!👋 I am the [DATE][DATE] Bot. Do you wa…" at bounding box center [219, 136] width 401 height 235
click at [130, 233] on span "Support" at bounding box center [130, 236] width 20 height 11
click at [129, 233] on span "Support" at bounding box center [130, 236] width 20 height 11
click at [165, 156] on div "[DATE][DATE] 🇸🇦 home_2 Start point Hello!👋 I am the [DATE][DATE] Bot. Do you wa…" at bounding box center [127, 194] width 226 height 132
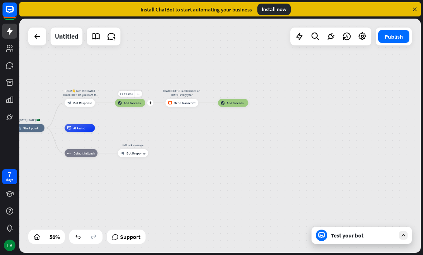
click at [124, 92] on span "Edit name" at bounding box center [126, 94] width 13 height 4
click at [221, 58] on div "**********" at bounding box center [219, 136] width 401 height 235
click at [268, 48] on div "[DATE][DATE] 🇸🇦 home_2 Start point Hello!👋 I am the [DATE][DATE] Bot. Do you wa…" at bounding box center [219, 136] width 401 height 235
click at [398, 238] on div "Test your bot" at bounding box center [361, 235] width 100 height 17
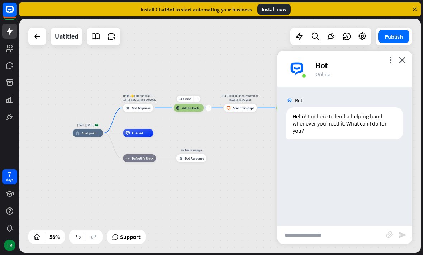
click at [193, 171] on div "[DATE][DATE] 🇸🇦 home_2 Start point Hello!👋 I am the [DATE][DATE] Bot. Do you wa…" at bounding box center [186, 199] width 226 height 132
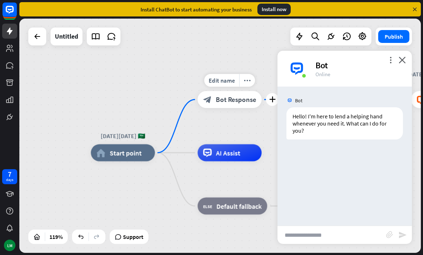
click at [224, 78] on span "Edit name" at bounding box center [221, 81] width 26 height 8
click at [220, 81] on input "**********" at bounding box center [229, 81] width 60 height 12
click at [216, 80] on input "**********" at bounding box center [229, 81] width 60 height 12
click at [217, 82] on input "**********" at bounding box center [229, 81] width 60 height 12
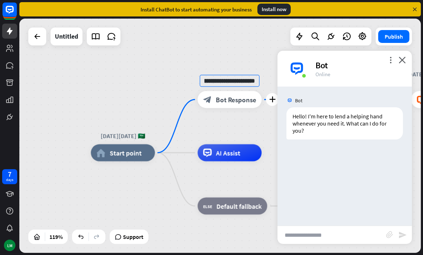
click at [242, 45] on div "**********" at bounding box center [219, 136] width 401 height 235
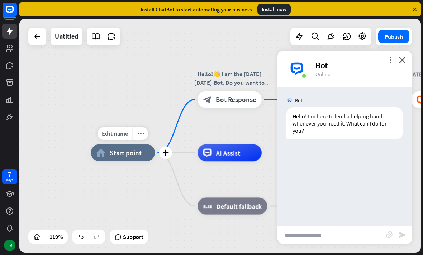
click at [119, 135] on span "Edit name" at bounding box center [115, 134] width 26 height 8
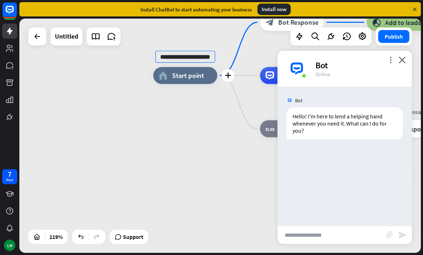
click at [179, 55] on input "**********" at bounding box center [185, 57] width 60 height 12
click at [176, 58] on input "**********" at bounding box center [185, 57] width 60 height 12
click at [182, 59] on input "text" at bounding box center [185, 57] width 60 height 12
type input "**********"
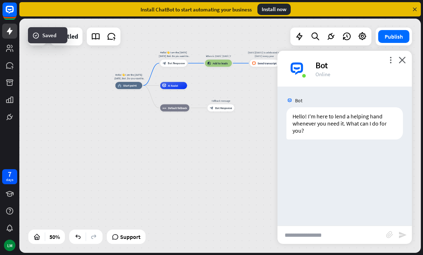
click at [404, 61] on icon "close" at bounding box center [401, 60] width 7 height 7
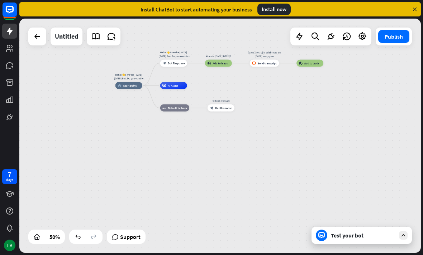
click at [402, 235] on icon at bounding box center [403, 235] width 6 height 6
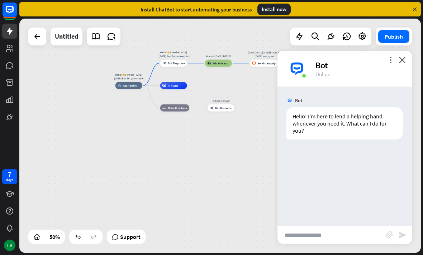
click at [392, 58] on icon "more_vert" at bounding box center [390, 60] width 7 height 7
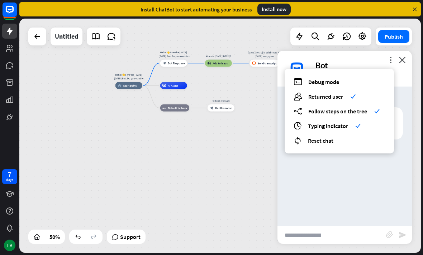
click at [400, 81] on div "more_vert debug Debug mode users Returned user check builder_tree Follow steps …" at bounding box center [344, 69] width 134 height 36
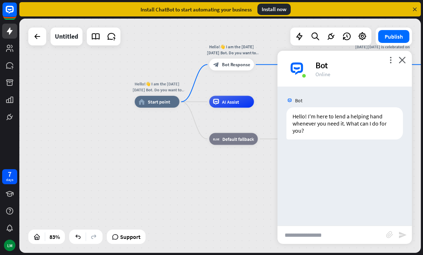
click at [320, 233] on input "text" at bounding box center [331, 235] width 109 height 18
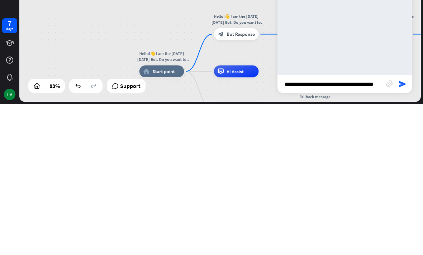
type input "**********"
click at [405, 231] on icon "send" at bounding box center [402, 235] width 9 height 9
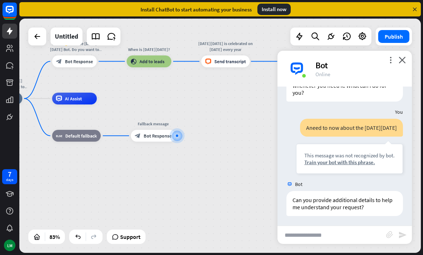
scroll to position [39, 0]
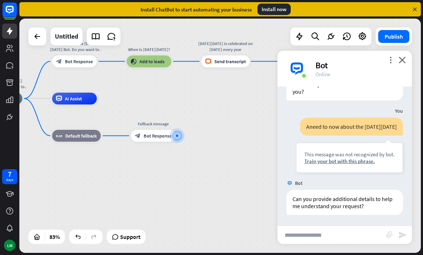
click at [396, 59] on div "more_vert close Bot Online" at bounding box center [344, 69] width 134 height 36
click at [402, 58] on icon "close" at bounding box center [401, 60] width 7 height 7
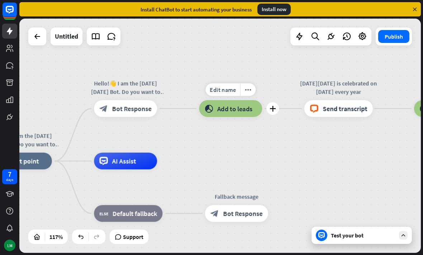
click at [228, 89] on span "Edit name" at bounding box center [222, 90] width 26 height 8
click at [275, 66] on div "**********" at bounding box center [219, 136] width 401 height 235
click at [238, 109] on span "Add to leads" at bounding box center [234, 109] width 35 height 8
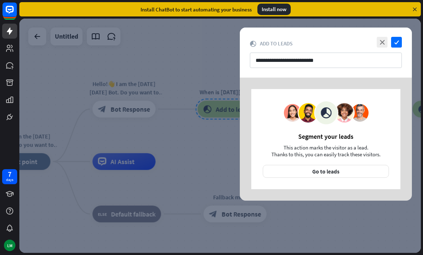
click at [206, 105] on div at bounding box center [219, 136] width 401 height 235
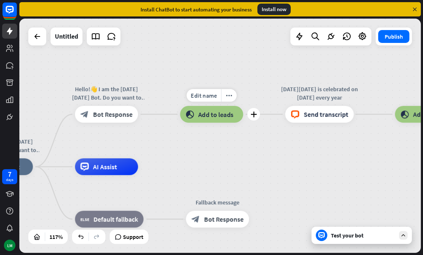
click at [215, 115] on span "Add to leads" at bounding box center [215, 114] width 35 height 8
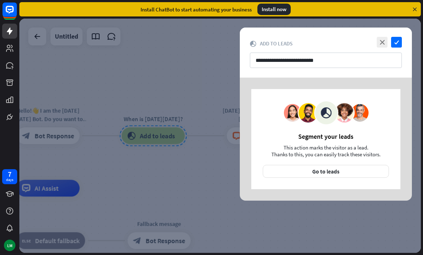
click at [221, 77] on div at bounding box center [219, 136] width 401 height 235
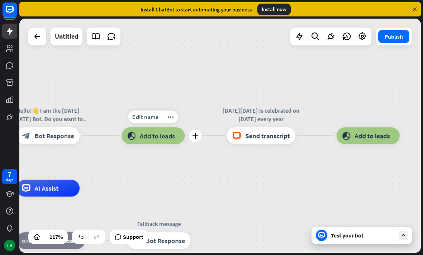
click at [170, 139] on span "Add to leads" at bounding box center [157, 136] width 35 height 8
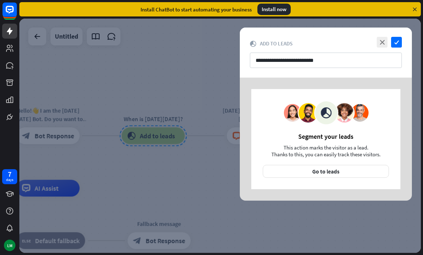
click at [195, 114] on div at bounding box center [219, 136] width 401 height 235
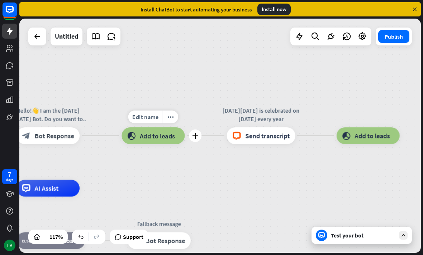
click at [171, 114] on icon "more_horiz" at bounding box center [170, 117] width 7 height 6
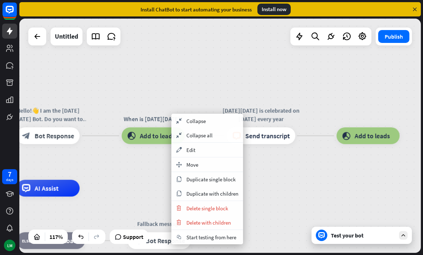
click at [217, 205] on span "Delete single block" at bounding box center [207, 208] width 42 height 7
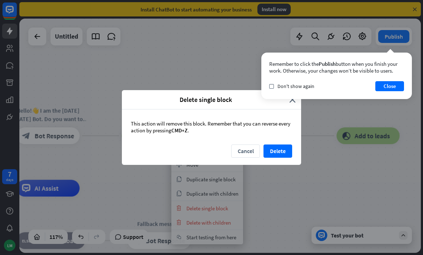
click at [282, 147] on button "Delete" at bounding box center [277, 151] width 29 height 13
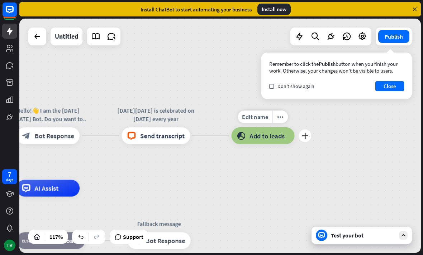
click at [279, 118] on icon "more_horiz" at bounding box center [280, 117] width 7 height 6
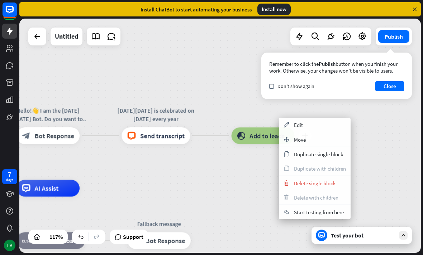
click at [297, 185] on span "Delete single block" at bounding box center [315, 183] width 42 height 7
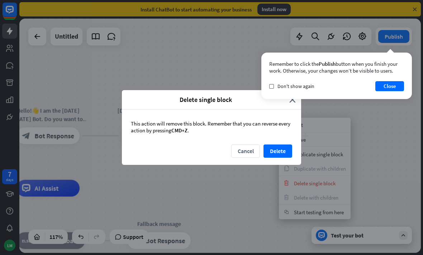
click at [280, 150] on button "Delete" at bounding box center [277, 151] width 29 height 13
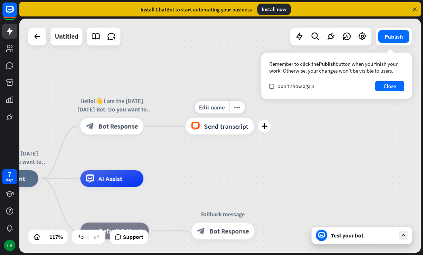
click at [233, 108] on div "more_horiz" at bounding box center [236, 107] width 15 height 13
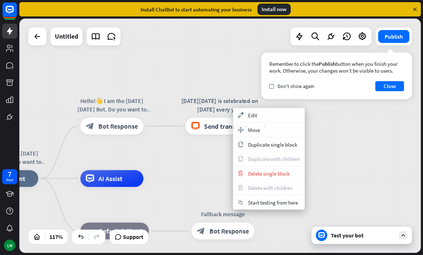
click at [260, 174] on span "Delete single block" at bounding box center [269, 173] width 42 height 7
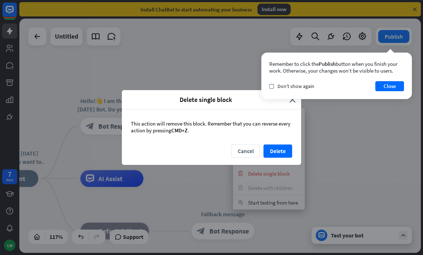
click at [289, 151] on button "Delete" at bounding box center [277, 151] width 29 height 13
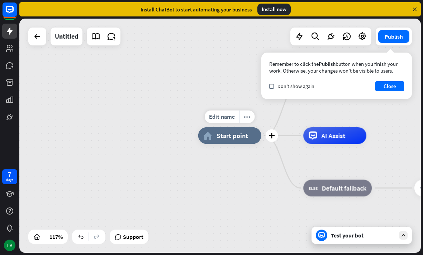
click at [231, 115] on span "Edit name" at bounding box center [222, 117] width 26 height 8
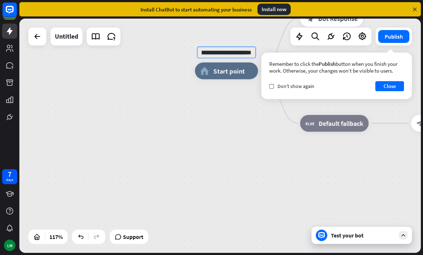
click at [218, 51] on input "**********" at bounding box center [226, 53] width 59 height 12
click at [217, 52] on input "**********" at bounding box center [226, 53] width 59 height 12
type input "**********"
click at [174, 68] on div "**********" at bounding box center [219, 136] width 401 height 235
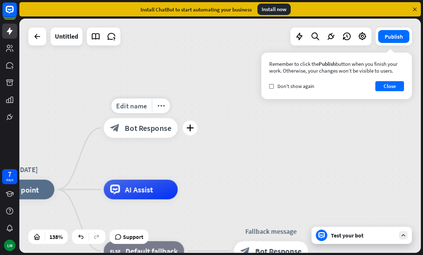
click at [187, 127] on icon "plus" at bounding box center [190, 128] width 8 height 7
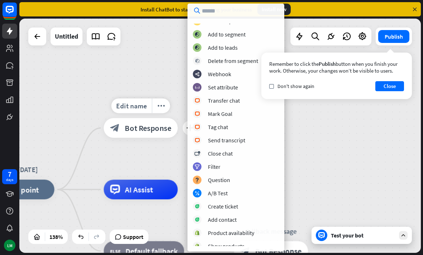
scroll to position [94, 0]
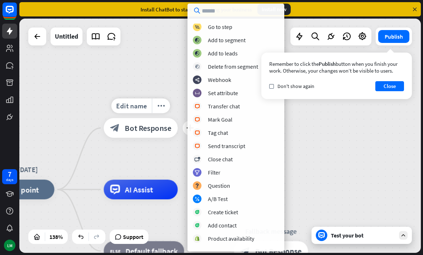
click at [250, 40] on div "block_add_to_segment Add to segment" at bounding box center [236, 40] width 86 height 9
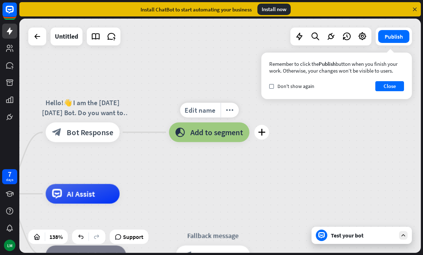
click at [211, 134] on span "Add to segment" at bounding box center [216, 132] width 53 height 10
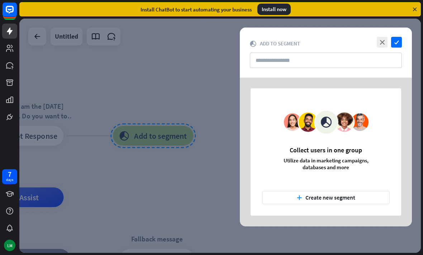
click at [296, 199] on icon "plus" at bounding box center [298, 198] width 5 height 5
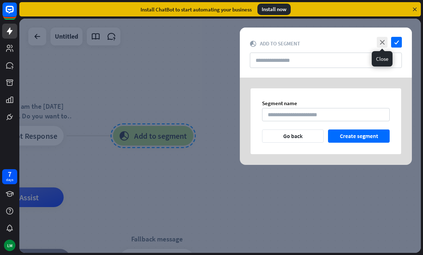
click at [381, 40] on icon "close" at bounding box center [381, 42] width 11 height 11
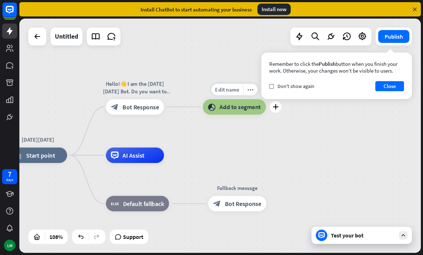
click at [251, 87] on icon "more_horiz" at bounding box center [250, 90] width 6 height 6
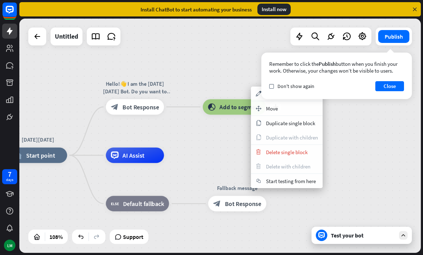
click at [278, 151] on span "Delete single block" at bounding box center [287, 152] width 42 height 7
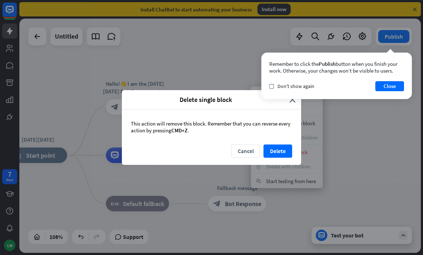
click at [279, 153] on button "Delete" at bounding box center [277, 151] width 29 height 13
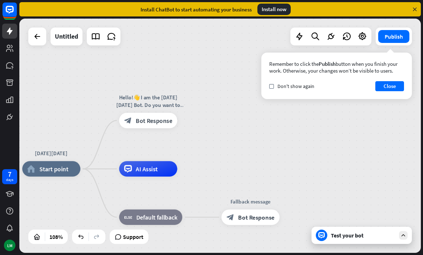
click at [233, 145] on div "[DATE][DATE] home_2 Start point Hello!👋 I am the [DATE][DATE] Bot. Do you want …" at bounding box center [219, 136] width 401 height 235
click at [185, 120] on icon "plus" at bounding box center [187, 120] width 6 height 5
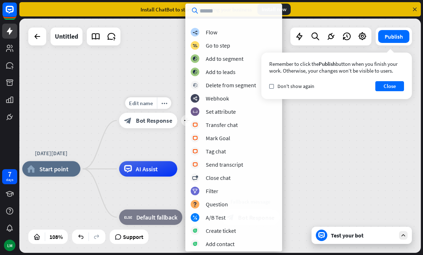
scroll to position [77, 0]
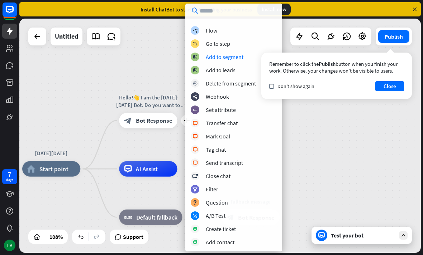
click at [235, 58] on div "Add to segment" at bounding box center [225, 56] width 38 height 7
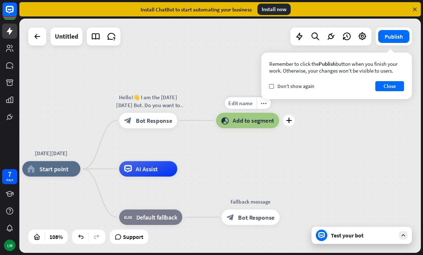
click at [288, 121] on icon "plus" at bounding box center [289, 120] width 6 height 5
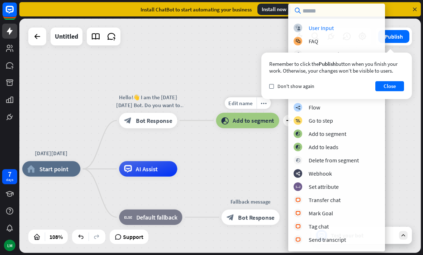
click at [389, 91] on button "Close" at bounding box center [389, 86] width 29 height 10
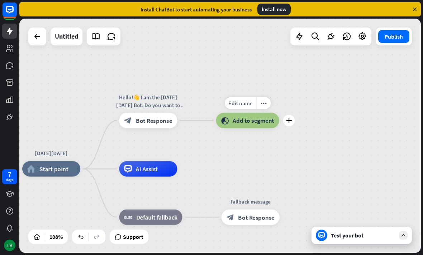
click at [289, 122] on icon "plus" at bounding box center [289, 120] width 6 height 5
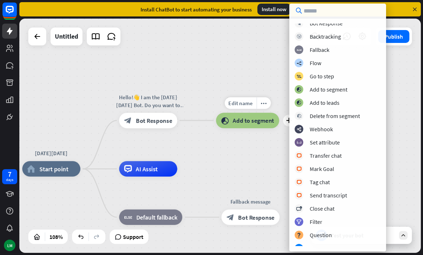
scroll to position [45, 0]
click at [335, 77] on div "block_goto Go to step" at bounding box center [337, 76] width 86 height 9
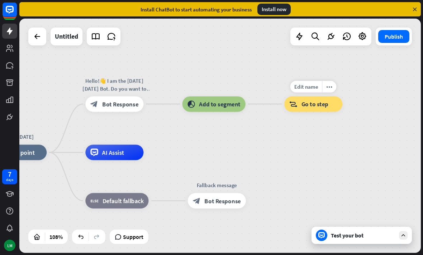
click at [328, 87] on icon "more_horiz" at bounding box center [329, 87] width 6 height 6
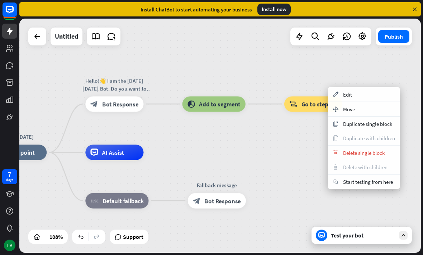
click at [340, 154] on div "trash Delete single block" at bounding box center [364, 153] width 72 height 14
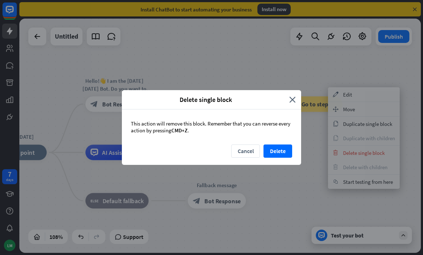
click at [283, 146] on button "Delete" at bounding box center [277, 151] width 29 height 13
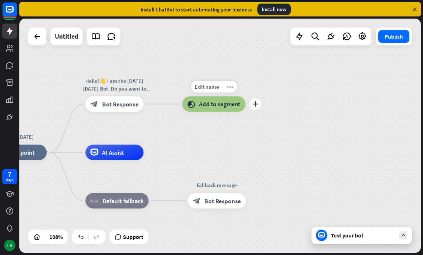
click at [254, 103] on icon "plus" at bounding box center [255, 103] width 6 height 5
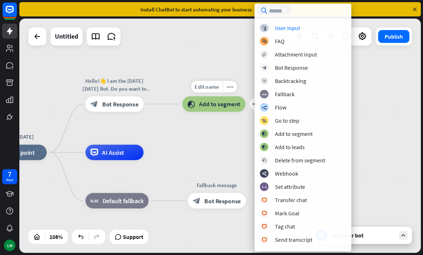
click at [228, 57] on div "[DATE][DATE] home_2 Start point Hello!👋 I am the [DATE][DATE] Bot. Do you want …" at bounding box center [219, 136] width 401 height 235
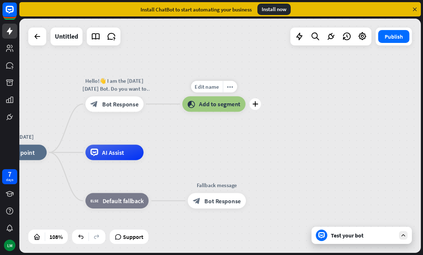
click at [228, 85] on icon "more_horiz" at bounding box center [230, 87] width 6 height 6
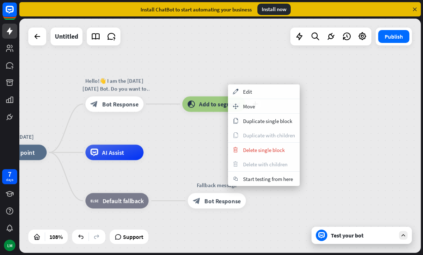
click at [265, 147] on span "Delete single block" at bounding box center [264, 150] width 42 height 7
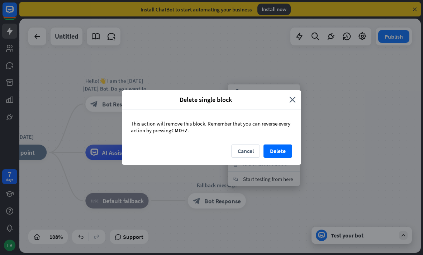
click at [278, 151] on button "Delete" at bounding box center [277, 151] width 29 height 13
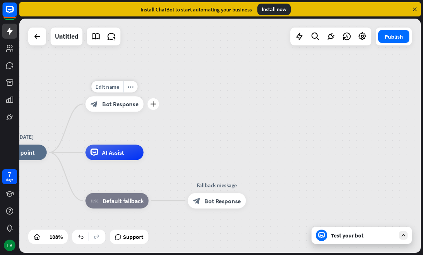
click at [155, 102] on icon "plus" at bounding box center [153, 103] width 6 height 5
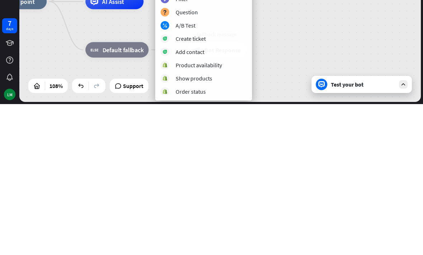
scroll to position [115, 0]
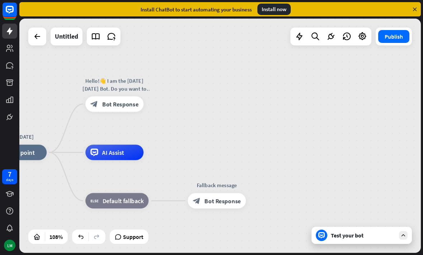
click at [0, 0] on icon at bounding box center [0, 0] width 0 height 0
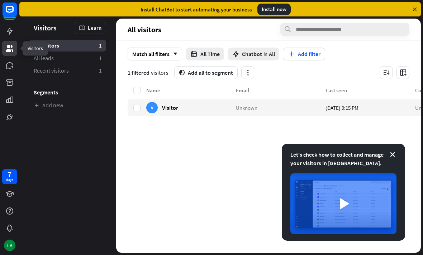
click at [0, 0] on icon at bounding box center [0, 0] width 0 height 0
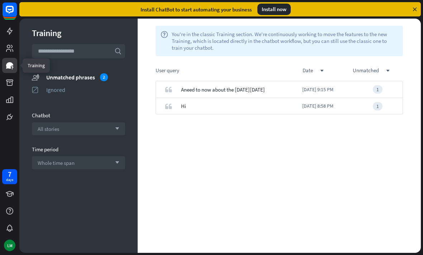
click at [0, 0] on icon at bounding box center [0, 0] width 0 height 0
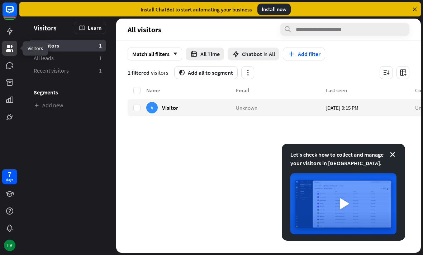
click at [92, 73] on link "Recent visitors 1" at bounding box center [67, 71] width 77 height 12
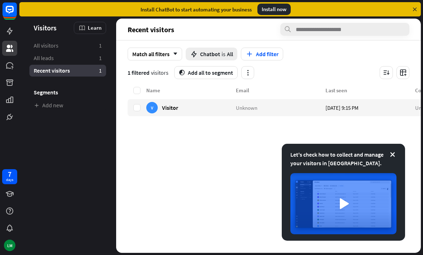
click at [70, 51] on link "All visitors 1" at bounding box center [67, 46] width 77 height 12
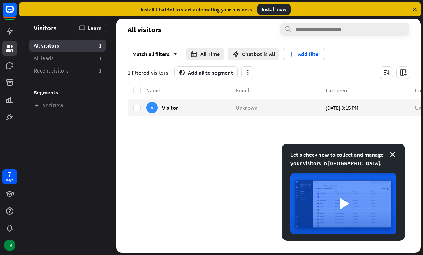
click at [61, 59] on link "All leads 1" at bounding box center [67, 58] width 77 height 12
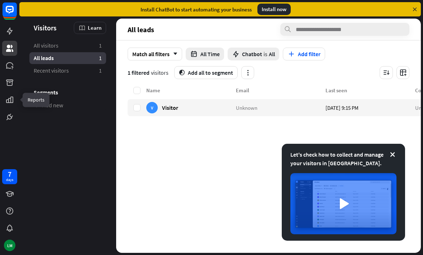
click at [9, 95] on link at bounding box center [9, 99] width 15 height 15
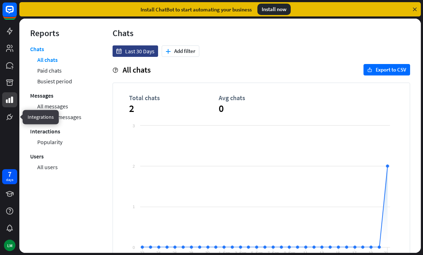
click at [0, 0] on icon at bounding box center [0, 0] width 0 height 0
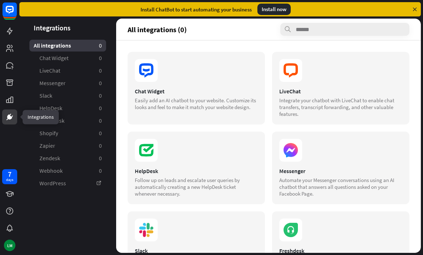
click at [0, 0] on icon at bounding box center [0, 0] width 0 height 0
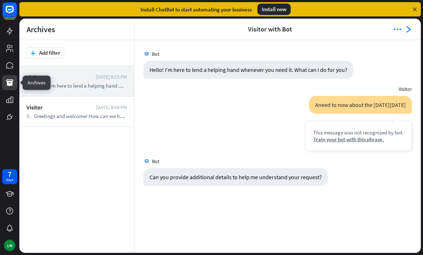
click at [48, 116] on span "Greetings and welcome! How can we help you [DATE]?" at bounding box center [94, 116] width 120 height 7
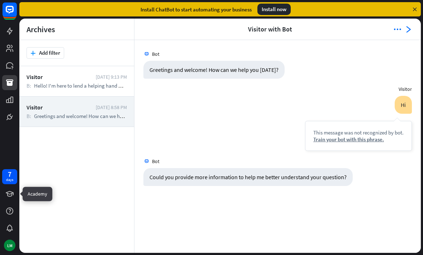
click at [0, 0] on icon at bounding box center [0, 0] width 0 height 0
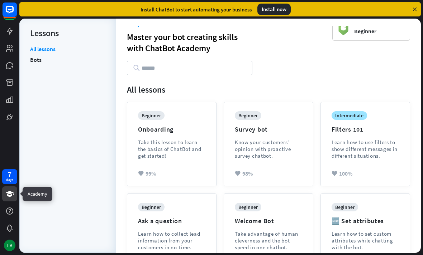
scroll to position [13, 0]
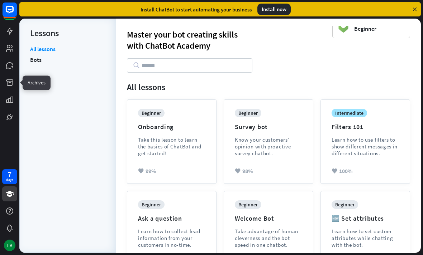
click at [0, 0] on icon at bounding box center [0, 0] width 0 height 0
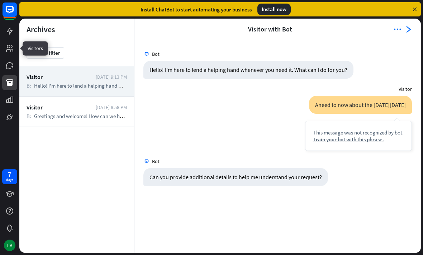
click at [5, 42] on link at bounding box center [9, 48] width 15 height 15
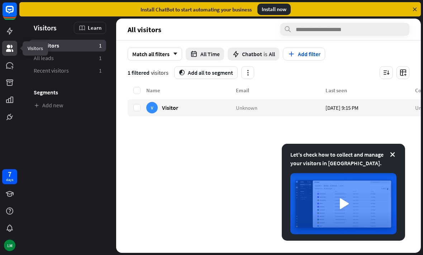
click at [0, 0] on icon at bounding box center [0, 0] width 0 height 0
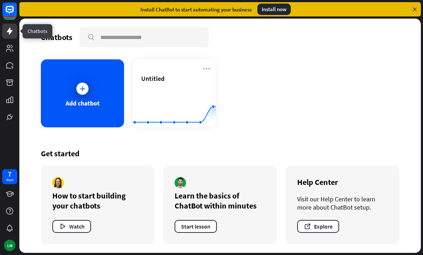
click at [8, 13] on rect at bounding box center [10, 10] width 14 height 14
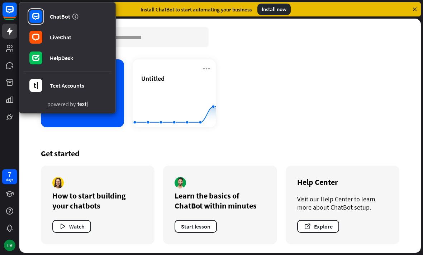
click at [80, 38] on link "LiveChat" at bounding box center [67, 37] width 88 height 20
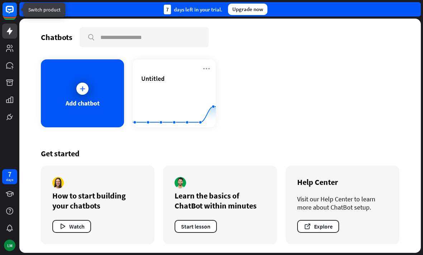
click at [8, 11] on rect at bounding box center [10, 10] width 14 height 14
